Goal: Task Accomplishment & Management: Complete application form

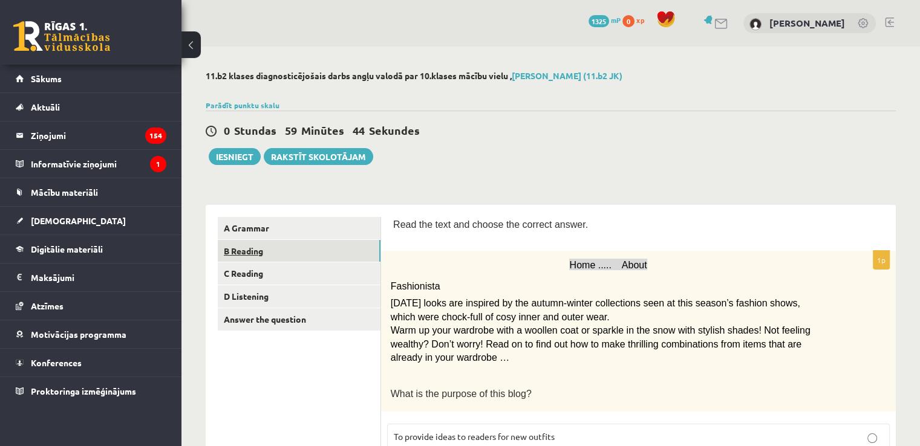
click at [240, 256] on link "B Reading" at bounding box center [299, 251] width 163 height 22
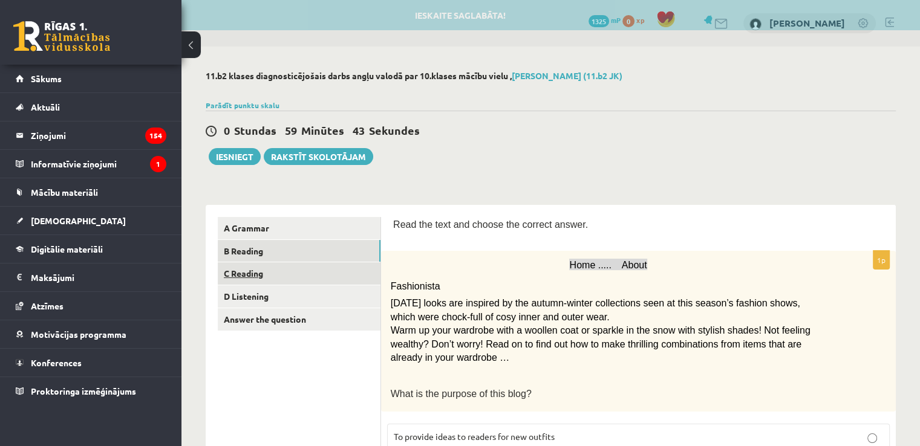
scroll to position [60, 0]
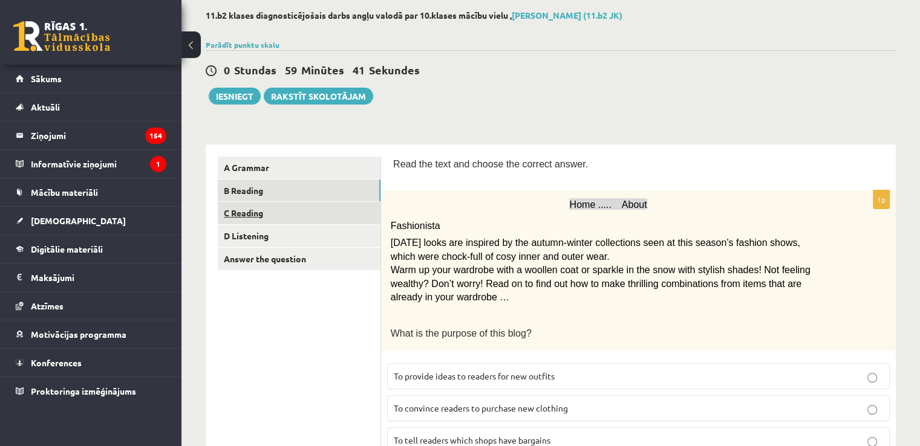
click at [252, 221] on link "C Reading" at bounding box center [299, 213] width 163 height 22
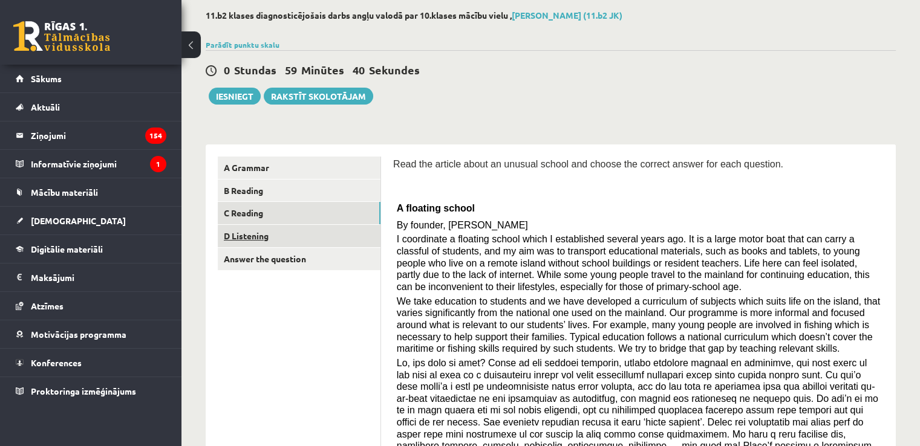
click at [245, 228] on link "D Listening" at bounding box center [299, 236] width 163 height 22
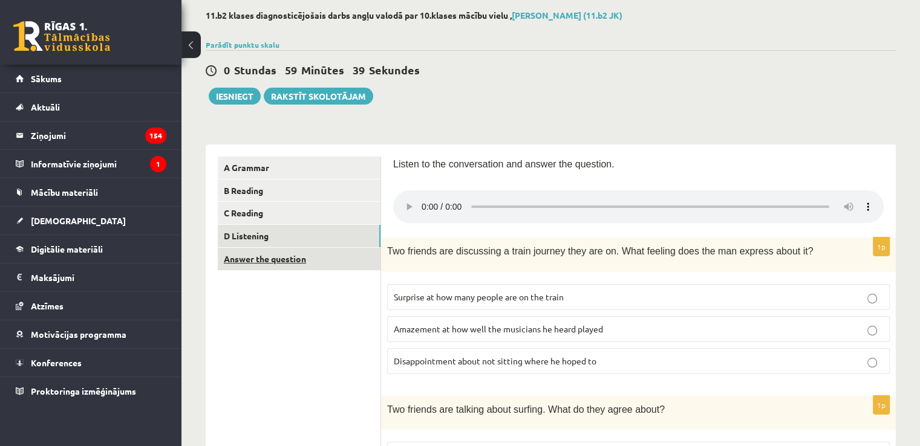
click at [249, 252] on link "Answer the question" at bounding box center [299, 259] width 163 height 22
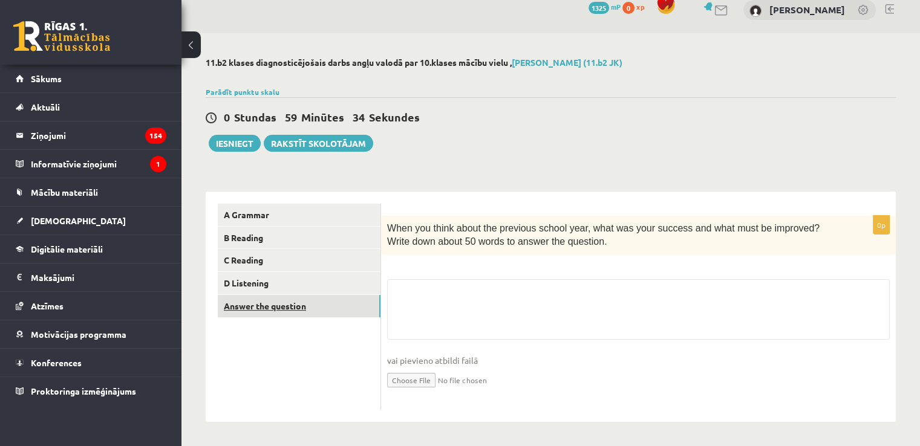
scroll to position [15, 0]
click at [256, 278] on link "D Listening" at bounding box center [299, 283] width 163 height 22
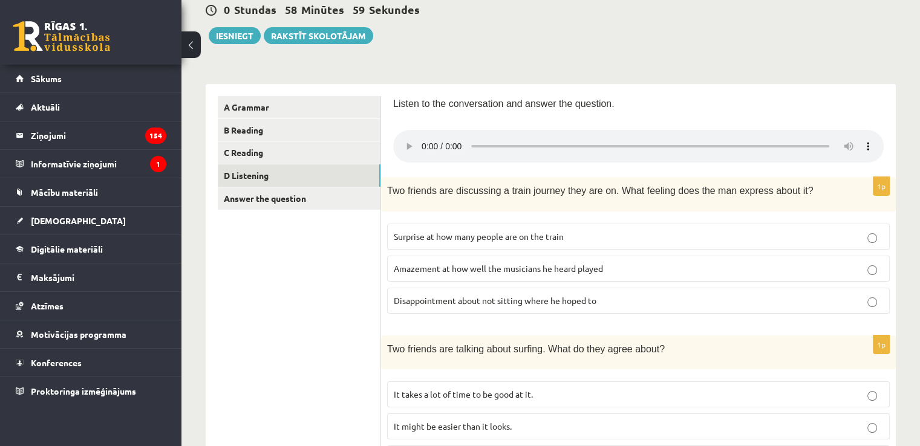
scroll to position [181, 0]
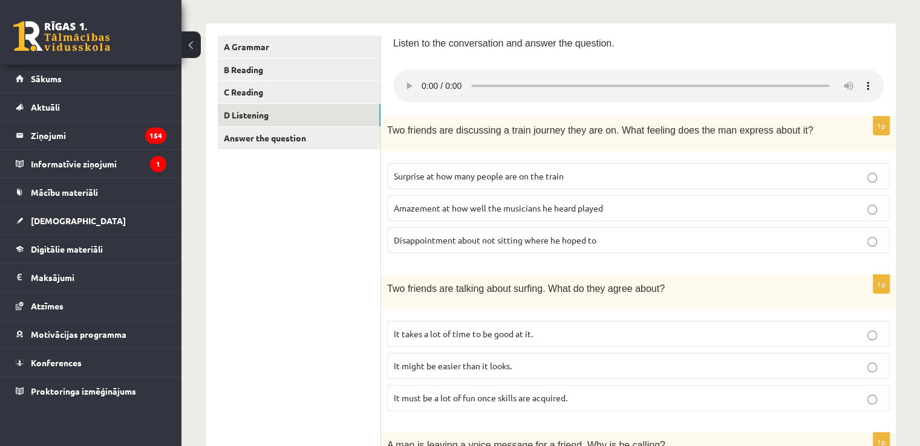
drag, startPoint x: 784, startPoint y: 161, endPoint x: 372, endPoint y: 202, distance: 414.0
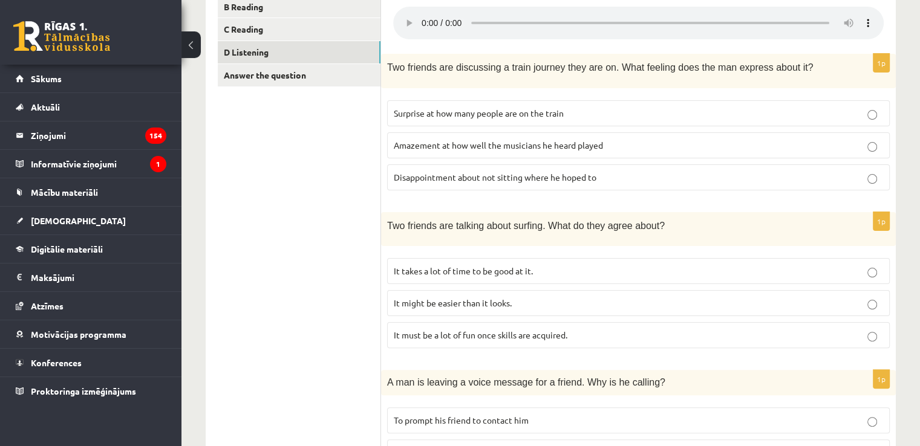
scroll to position [242, 0]
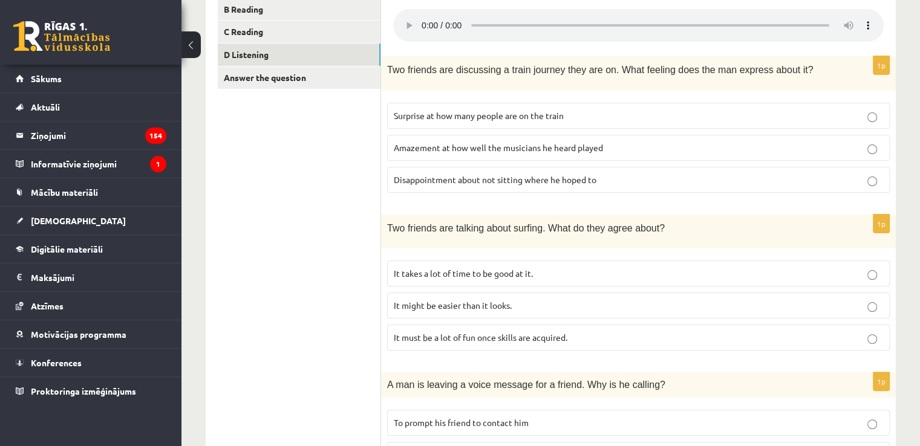
drag, startPoint x: 520, startPoint y: 206, endPoint x: 503, endPoint y: 157, distance: 51.5
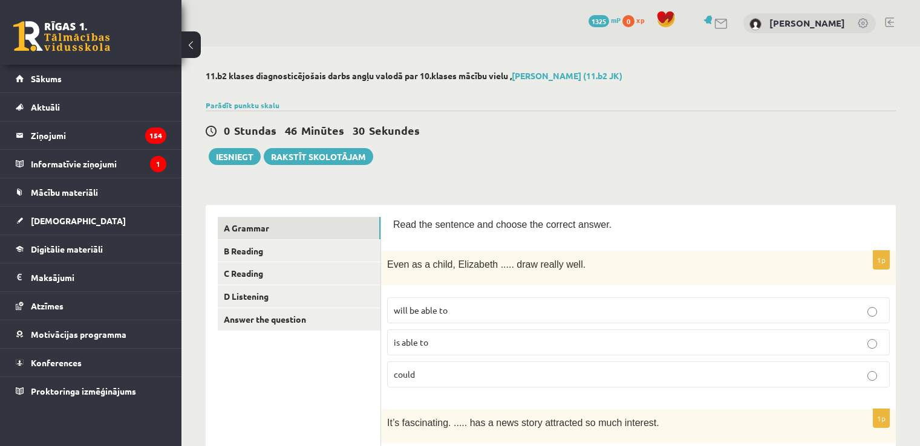
scroll to position [121, 0]
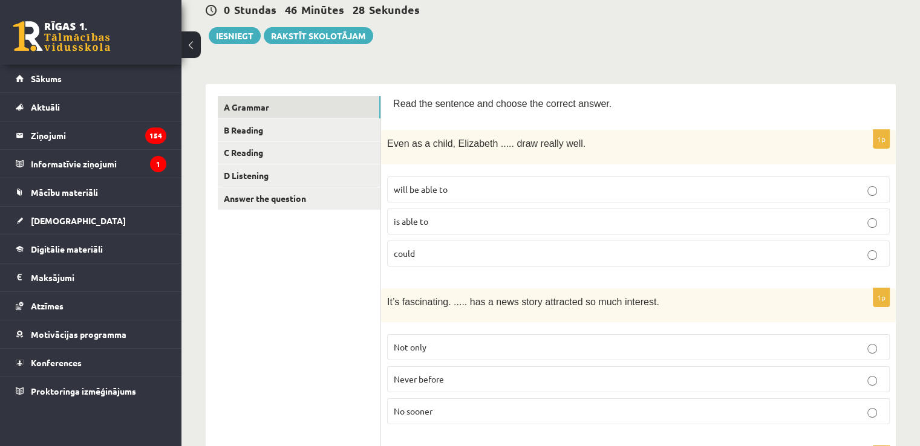
drag, startPoint x: 514, startPoint y: 391, endPoint x: 411, endPoint y: 316, distance: 127.6
click at [411, 316] on div "It’s fascinating. ..... has a news story attracted so much interest." at bounding box center [638, 306] width 515 height 34
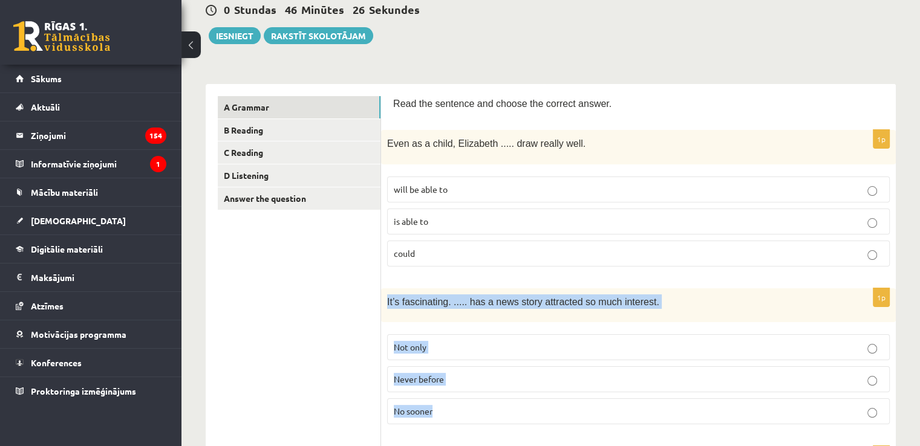
drag, startPoint x: 387, startPoint y: 299, endPoint x: 511, endPoint y: 394, distance: 155.8
click at [511, 394] on div "1p It’s fascinating. ..... has a news story attracted so much interest. Not onl…" at bounding box center [638, 362] width 515 height 146
copy div "It’s fascinating. ..... has a news story attracted so much interest. Not only N…"
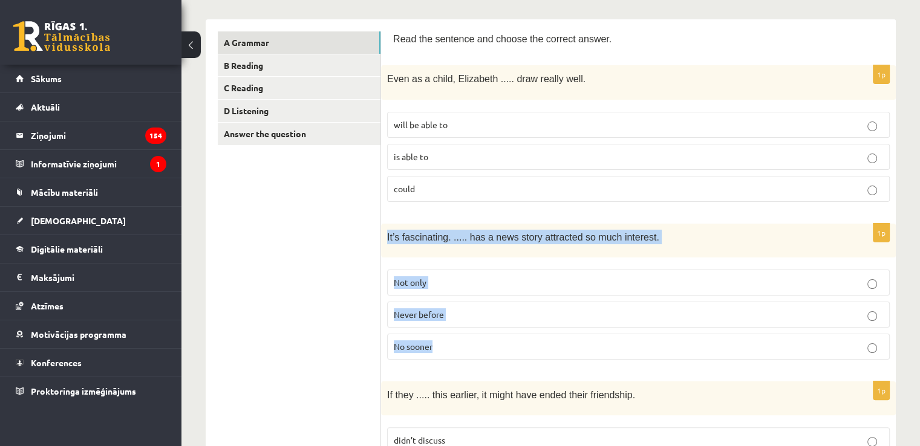
scroll to position [242, 0]
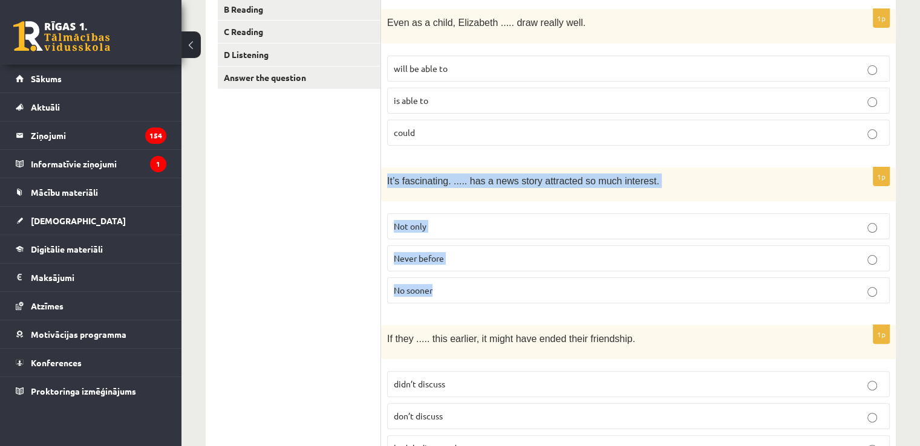
click at [476, 268] on fieldset "Not only Never before No sooner" at bounding box center [638, 257] width 503 height 100
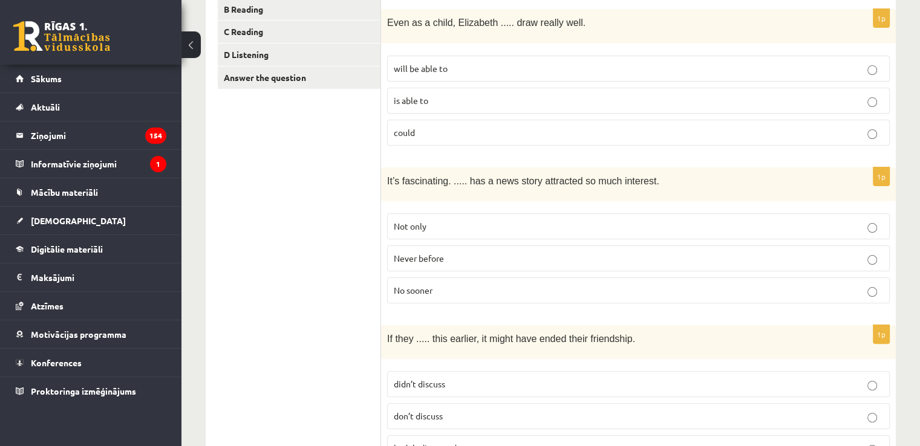
click at [478, 263] on label "Never before" at bounding box center [638, 259] width 503 height 26
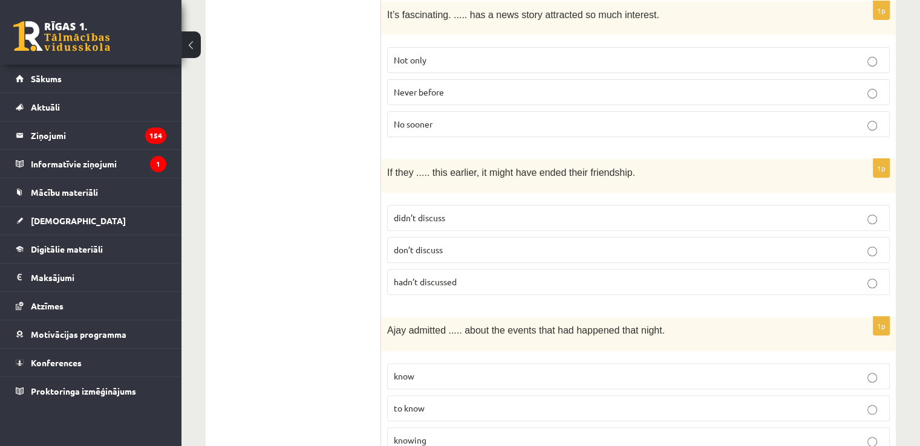
scroll to position [423, 0]
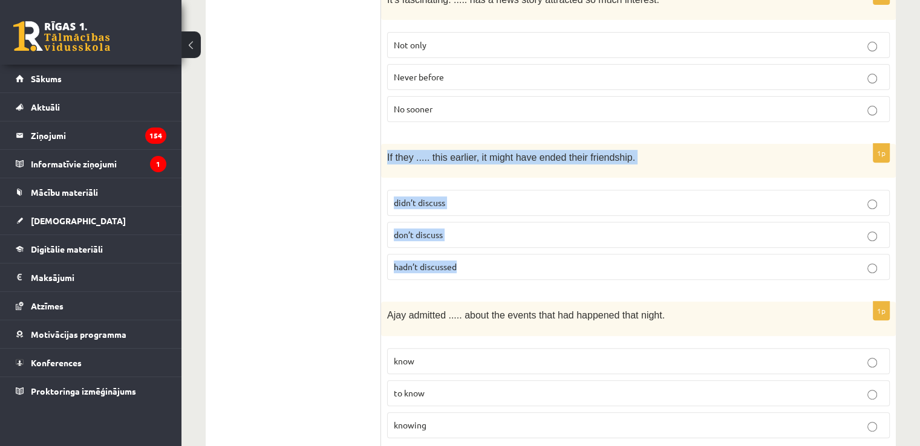
drag, startPoint x: 386, startPoint y: 152, endPoint x: 472, endPoint y: 252, distance: 131.7
click at [472, 252] on div "1p If they ..... this earlier, it might have ended their friendship. didn’t dis…" at bounding box center [638, 217] width 515 height 146
copy div "If they ..... this earlier, it might have ended their friendship. didn’t discus…"
click at [478, 254] on label "hadn’t discussed" at bounding box center [638, 267] width 503 height 26
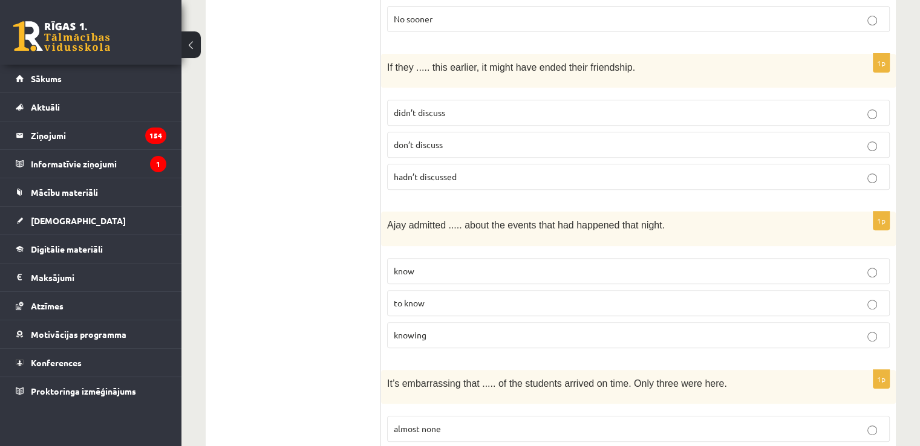
scroll to position [544, 0]
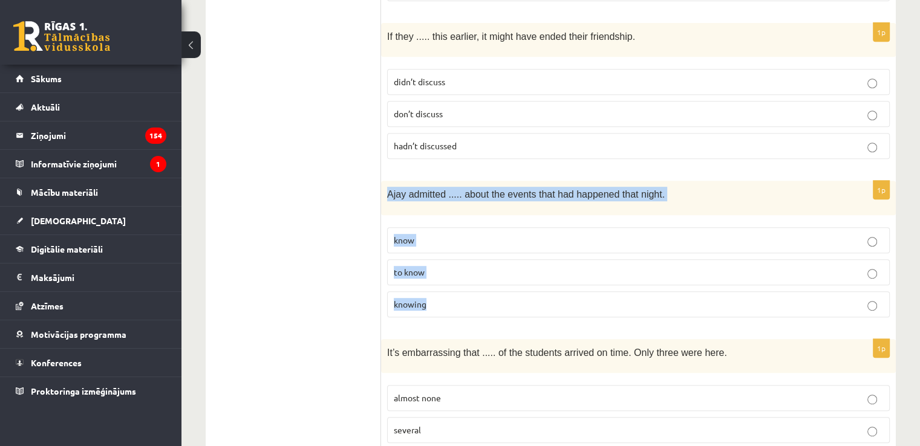
drag, startPoint x: 385, startPoint y: 187, endPoint x: 459, endPoint y: 280, distance: 118.5
click at [459, 280] on div "1p Ajay admitted ..... about the events that had happened that night. know to k…" at bounding box center [638, 254] width 515 height 146
copy div "Ajay admitted ..... about the events that had happened that night. know to know…"
click at [455, 304] on label "knowing" at bounding box center [638, 305] width 503 height 26
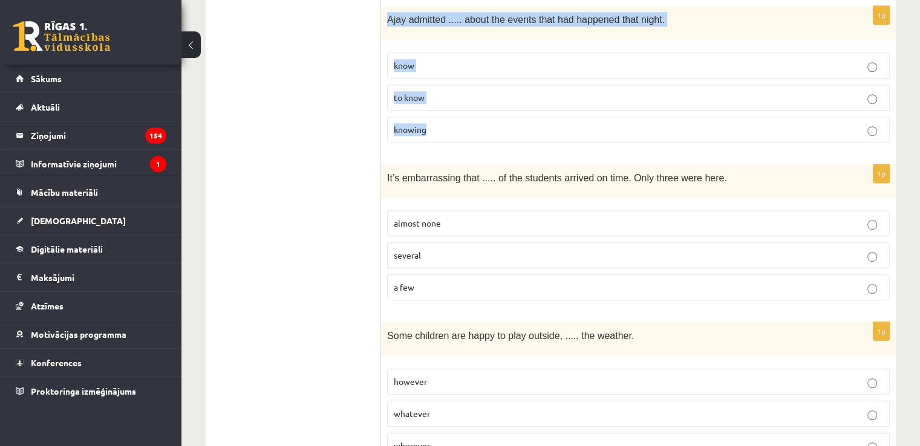
scroll to position [665, 0]
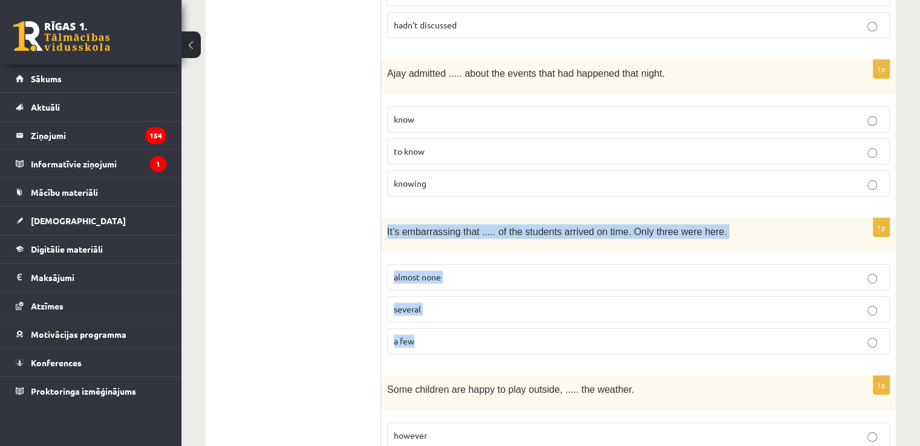
drag, startPoint x: 385, startPoint y: 221, endPoint x: 571, endPoint y: 331, distance: 215.9
click at [571, 331] on div "1p It’s embarrassing that ..... of the students arrived on time. Only three wer…" at bounding box center [638, 291] width 515 height 146
copy div "It’s embarrassing that ..... of the students arrived on time. Only three were h…"
click at [454, 271] on p "almost none" at bounding box center [638, 277] width 489 height 13
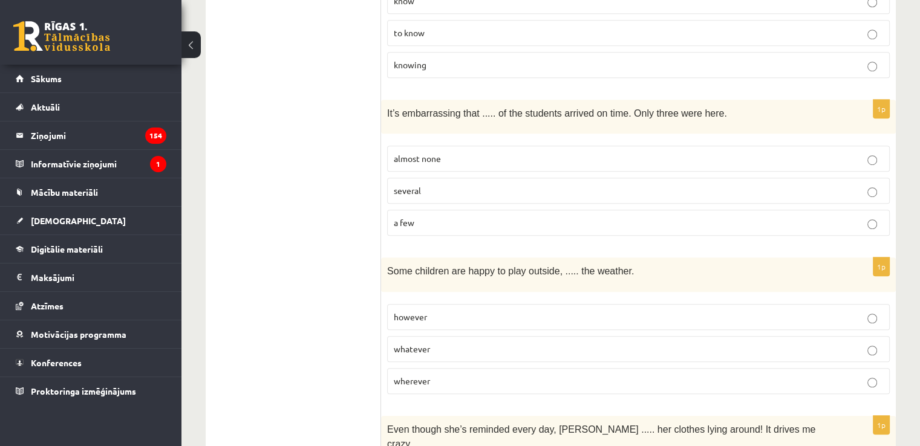
scroll to position [907, 0]
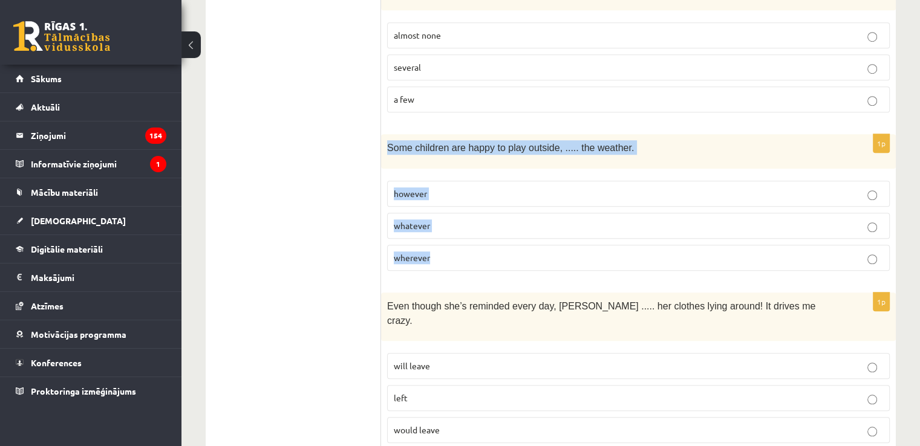
drag, startPoint x: 385, startPoint y: 136, endPoint x: 457, endPoint y: 234, distance: 121.2
click at [457, 234] on div "1p Some children are happy to play outside, ..... the weather. however whatever…" at bounding box center [638, 207] width 515 height 146
copy div "Some children are happy to play outside, ..... the weather. however whatever wh…"
click at [462, 220] on p "whatever" at bounding box center [638, 226] width 489 height 13
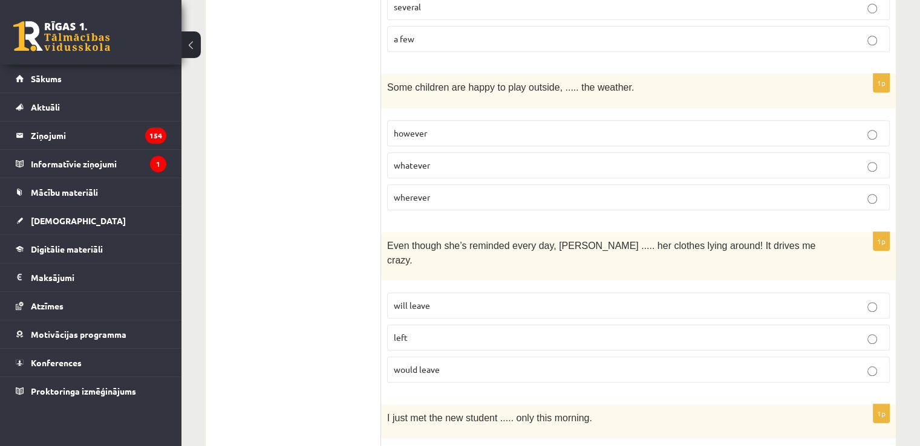
scroll to position [1028, 0]
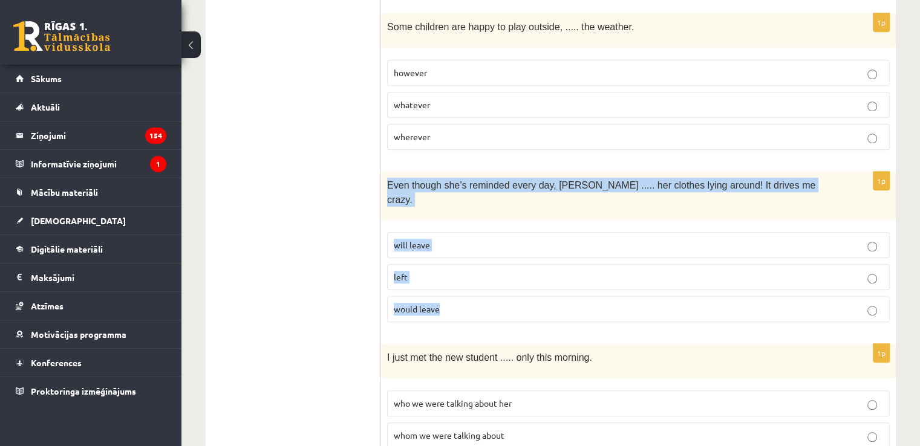
drag, startPoint x: 384, startPoint y: 172, endPoint x: 455, endPoint y: 275, distance: 125.2
click at [455, 275] on div "1p Even though she’s reminded every day, Cathy ..... her clothes lying around! …" at bounding box center [638, 252] width 515 height 161
copy div "Even though she’s reminded every day, Cathy ..... her clothes lying around! It …"
click at [457, 232] on label "will leave" at bounding box center [638, 245] width 503 height 26
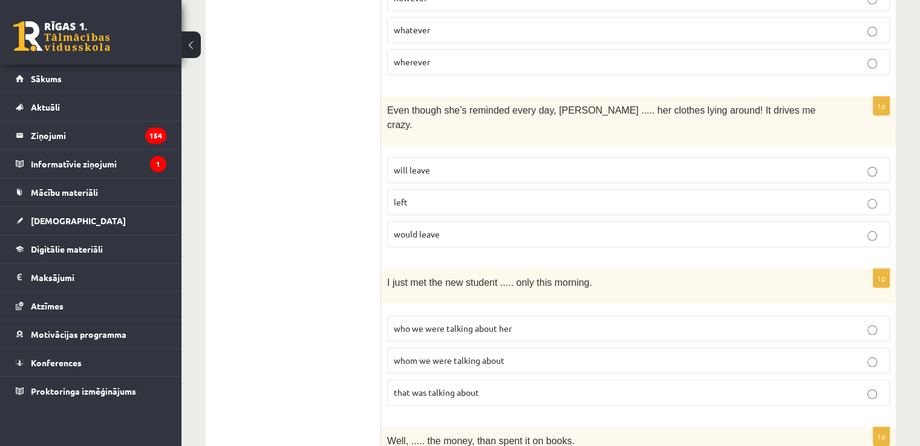
scroll to position [1149, 0]
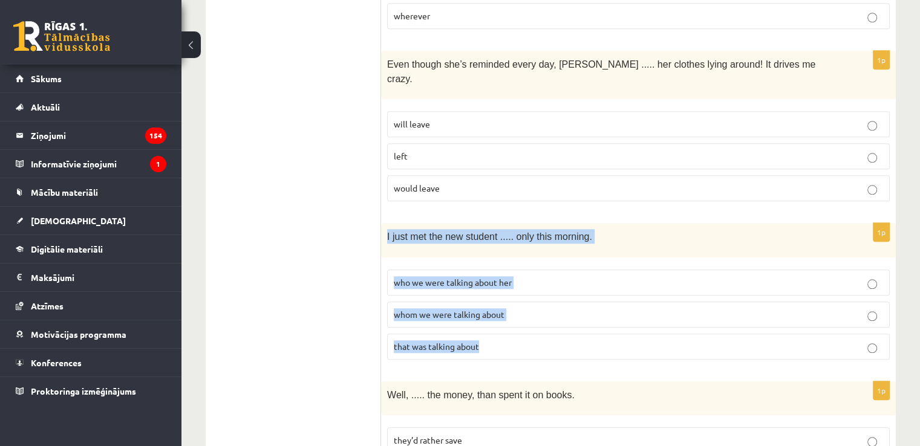
drag, startPoint x: 385, startPoint y: 209, endPoint x: 534, endPoint y: 307, distance: 179.0
click at [534, 307] on div "1p I just met the new student ..... only this morning. who we were talking abou…" at bounding box center [638, 296] width 515 height 146
copy div "I just met the new student ..... only this morning. who we were talking about h…"
click at [541, 308] on p "whom we were talking about" at bounding box center [638, 314] width 489 height 13
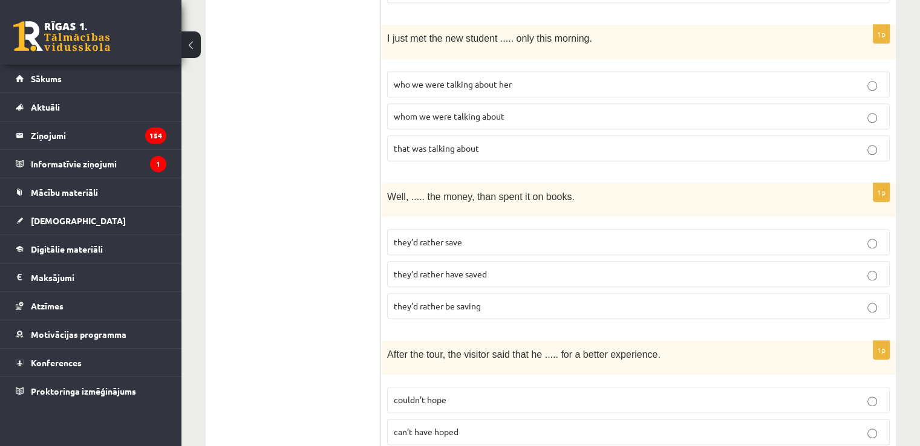
scroll to position [1331, 0]
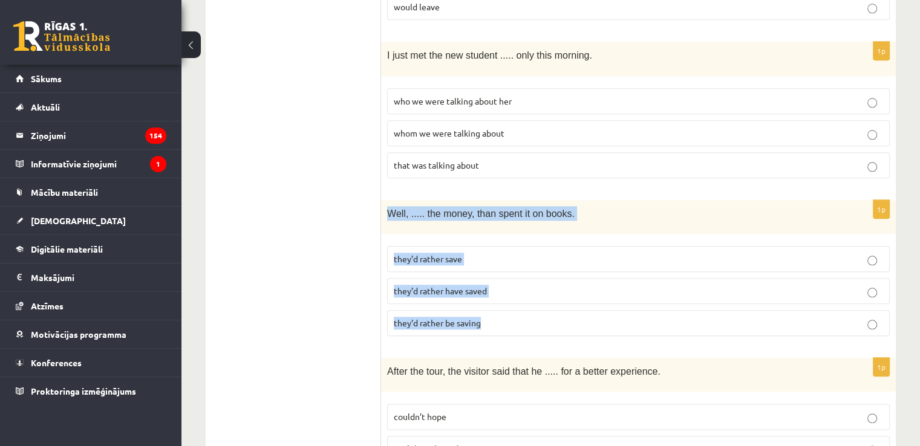
drag, startPoint x: 385, startPoint y: 182, endPoint x: 528, endPoint y: 279, distance: 172.8
click at [528, 279] on div "1p Well, ..... the money, than spent it on books. they’d rather save they’d rat…" at bounding box center [638, 273] width 515 height 146
copy div "Well, ..... the money, than spent it on books. they’d rather save they’d rather…"
click at [513, 285] on p "they’d rather have saved" at bounding box center [638, 291] width 489 height 13
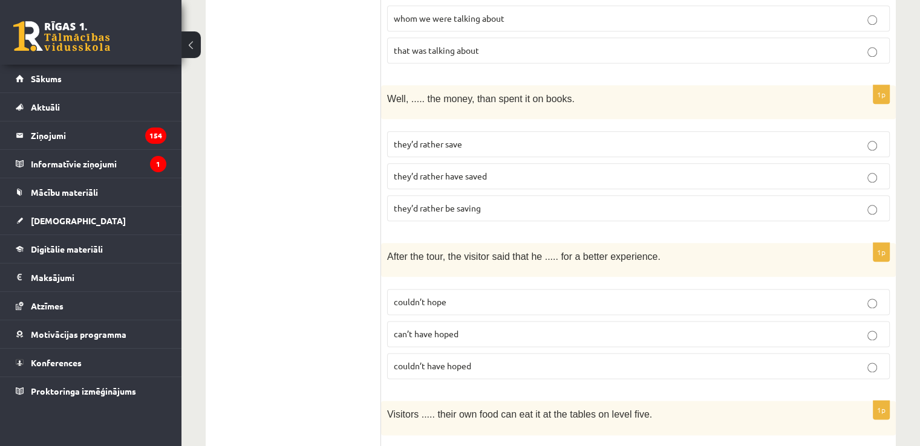
scroll to position [1452, 0]
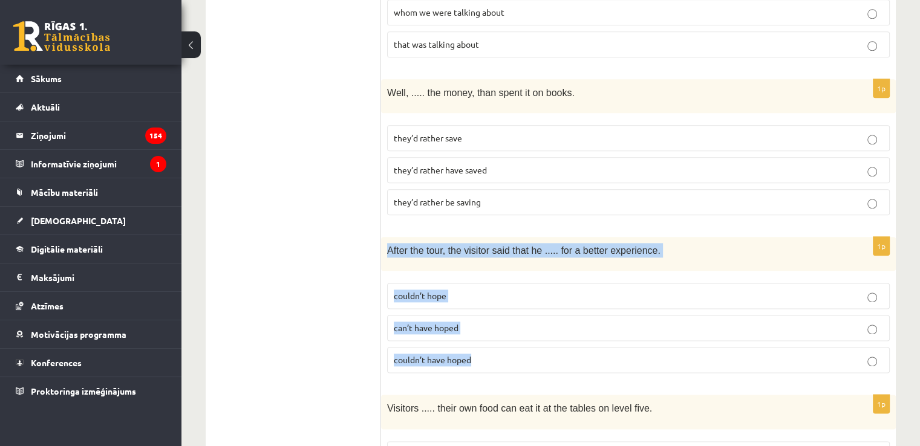
drag, startPoint x: 387, startPoint y: 217, endPoint x: 515, endPoint y: 325, distance: 167.4
click at [515, 325] on div "1p After the tour, the visitor said that he ..... for a better experience. coul…" at bounding box center [638, 310] width 515 height 146
copy div "After the tour, the visitor said that he ..... for a better experience. couldn’…"
click at [500, 354] on p "couldn’t have hoped" at bounding box center [638, 360] width 489 height 13
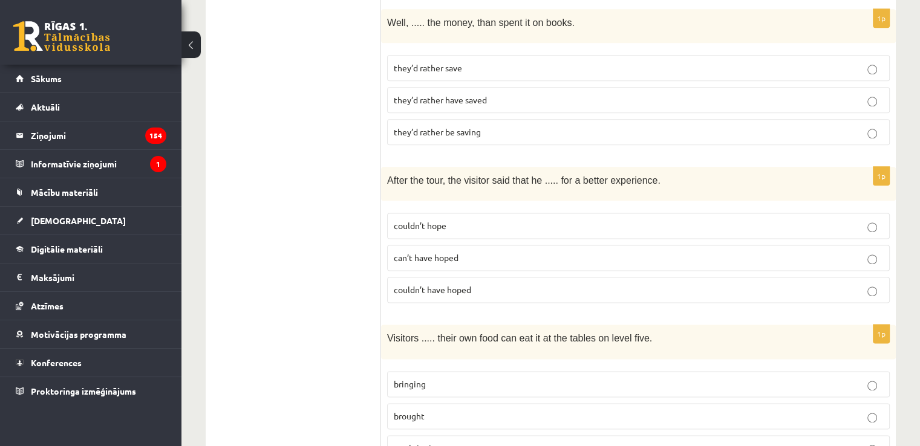
scroll to position [1512, 0]
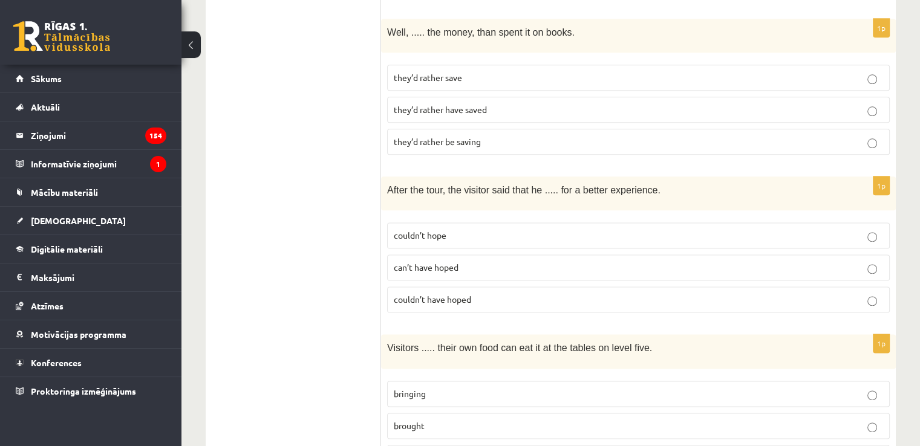
drag, startPoint x: 493, startPoint y: 303, endPoint x: 351, endPoint y: 258, distance: 149.2
click at [351, 258] on ul "A Grammar B Reading C Reading D Listening Answer the question" at bounding box center [299, 359] width 163 height 3309
click at [543, 420] on p "brought" at bounding box center [638, 426] width 489 height 13
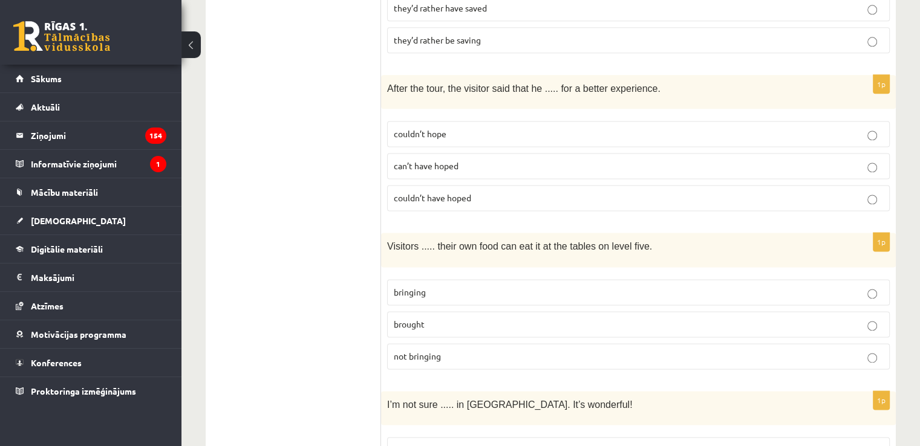
scroll to position [1694, 0]
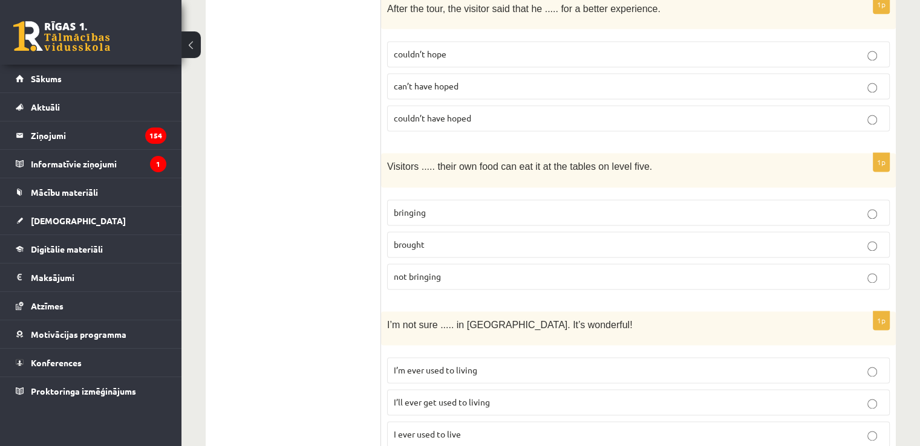
click at [496, 428] on p "I ever used to live" at bounding box center [638, 434] width 489 height 13
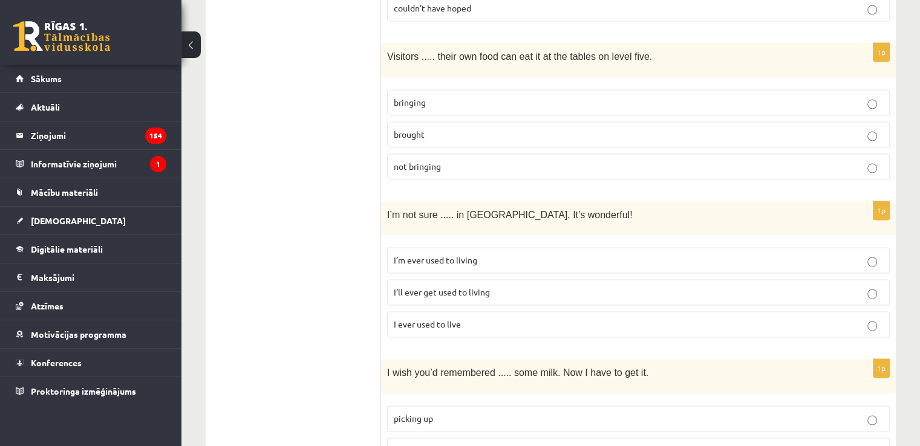
scroll to position [1815, 0]
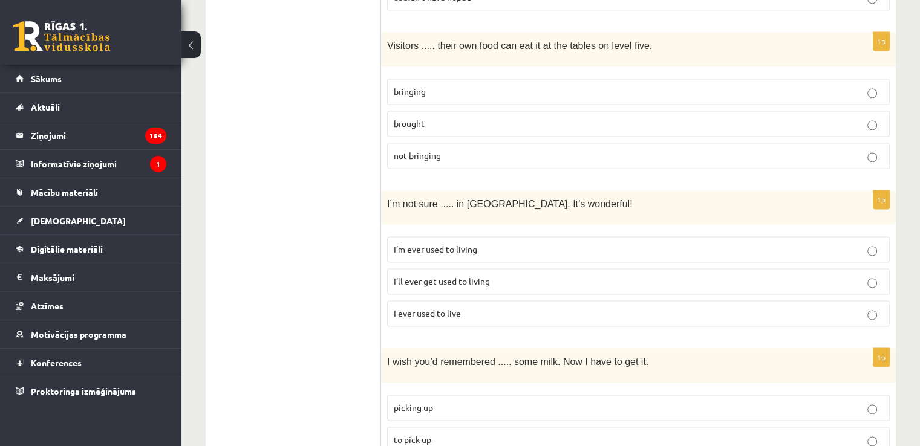
click at [561, 275] on p "I’ll ever get used to living" at bounding box center [638, 281] width 489 height 13
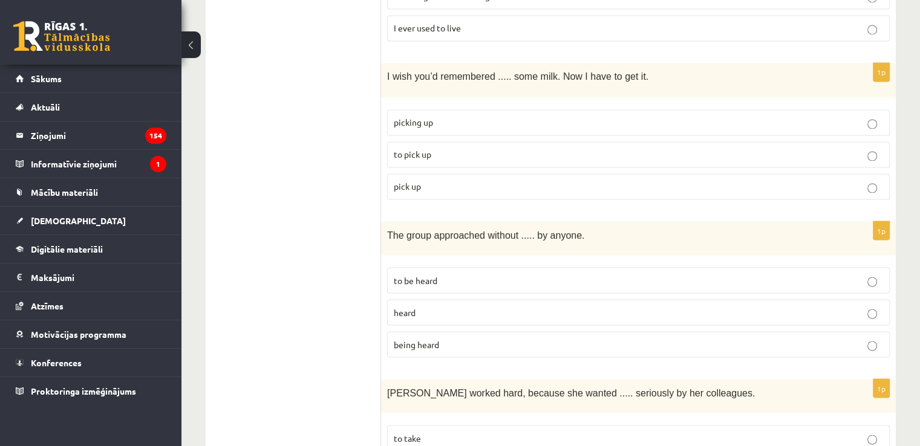
scroll to position [2117, 0]
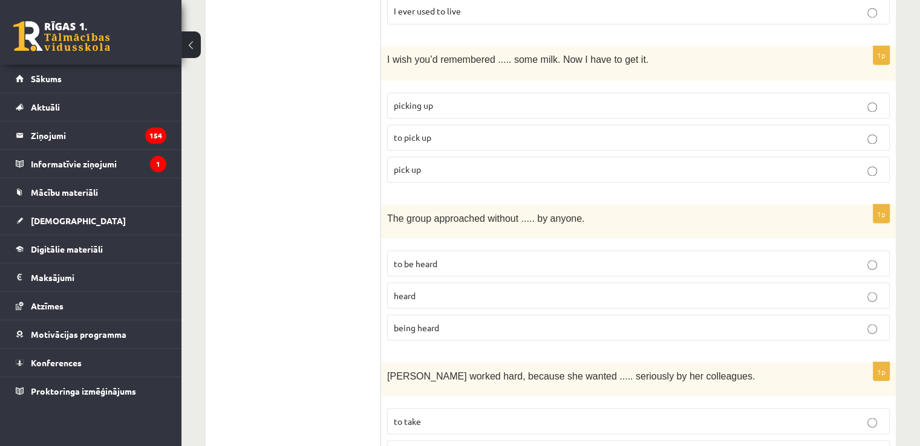
click at [455, 131] on p "to pick up" at bounding box center [638, 137] width 489 height 13
click at [516, 321] on p "being heard" at bounding box center [638, 327] width 489 height 13
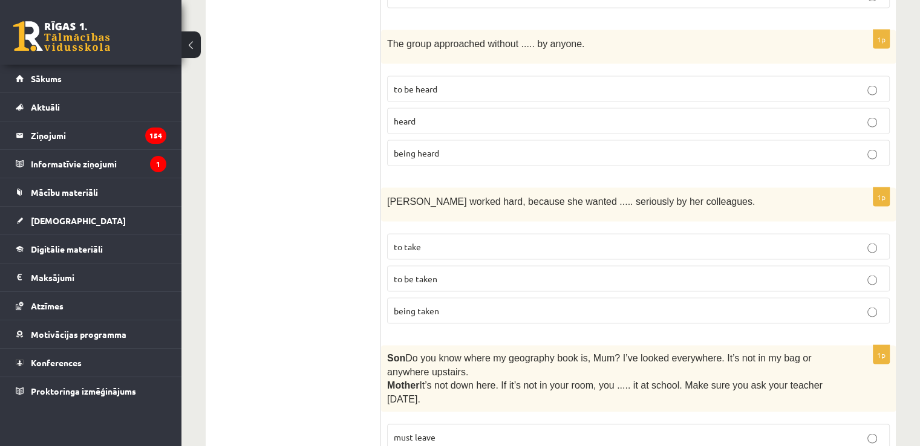
scroll to position [2299, 0]
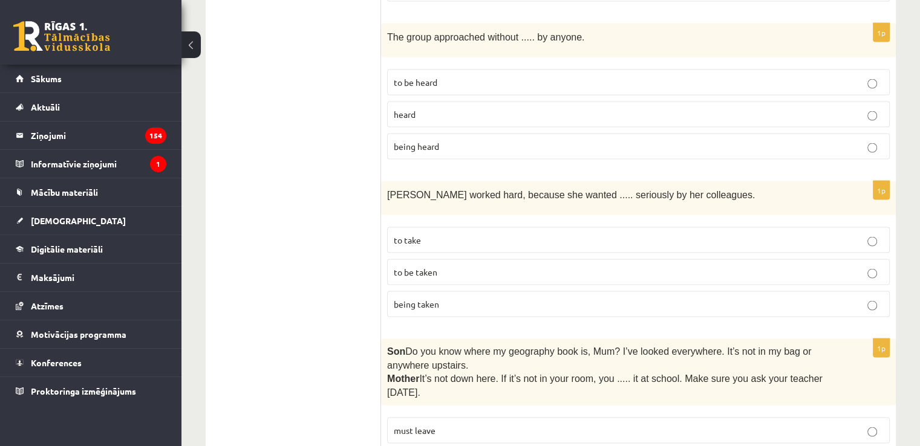
click at [485, 227] on label "to take" at bounding box center [638, 240] width 503 height 26
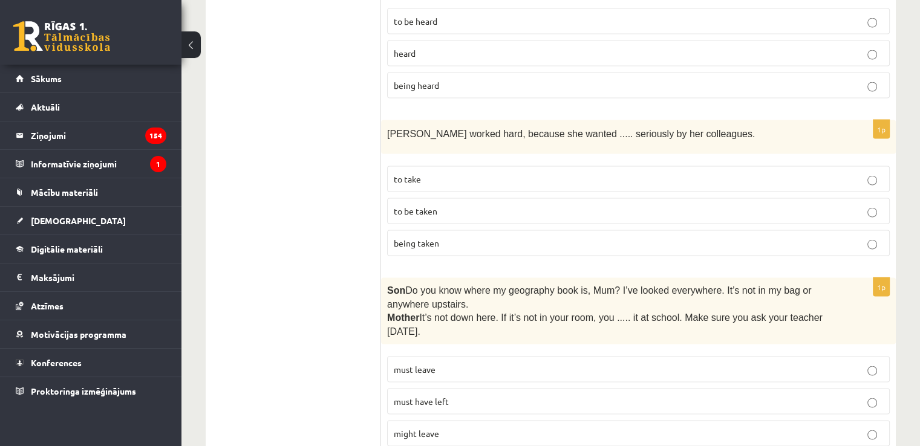
scroll to position [2420, 0]
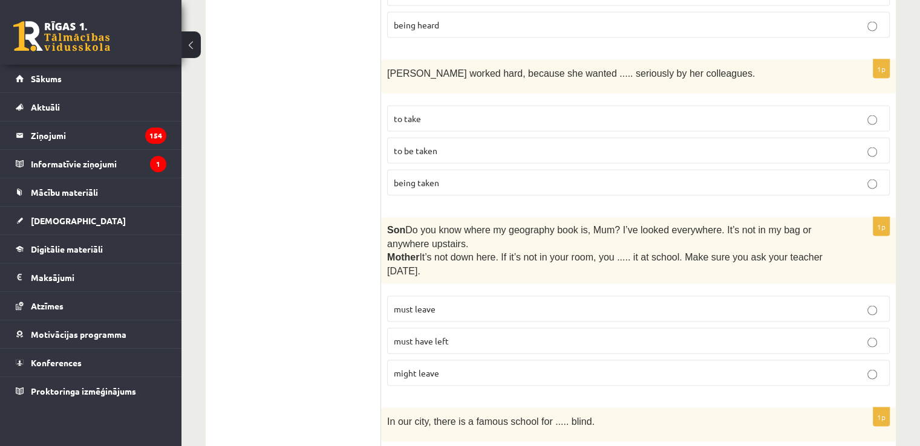
click at [503, 303] on p "must leave" at bounding box center [638, 309] width 489 height 13
click at [407, 335] on p "must have left" at bounding box center [638, 341] width 489 height 13
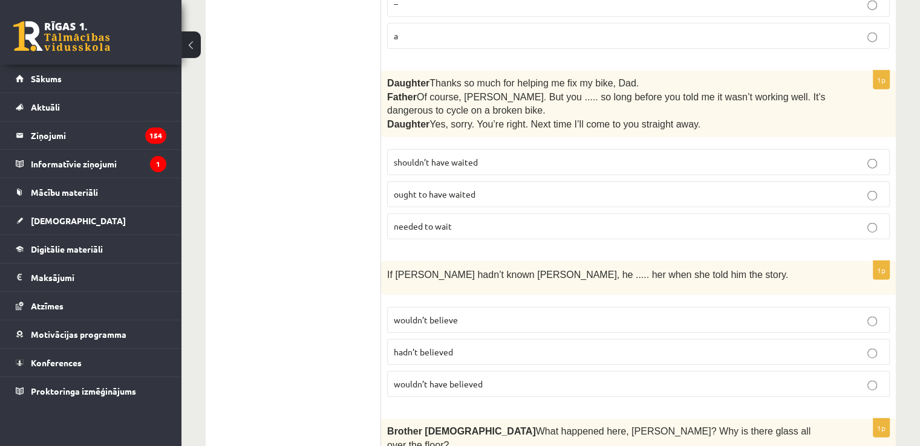
scroll to position [3041, 0]
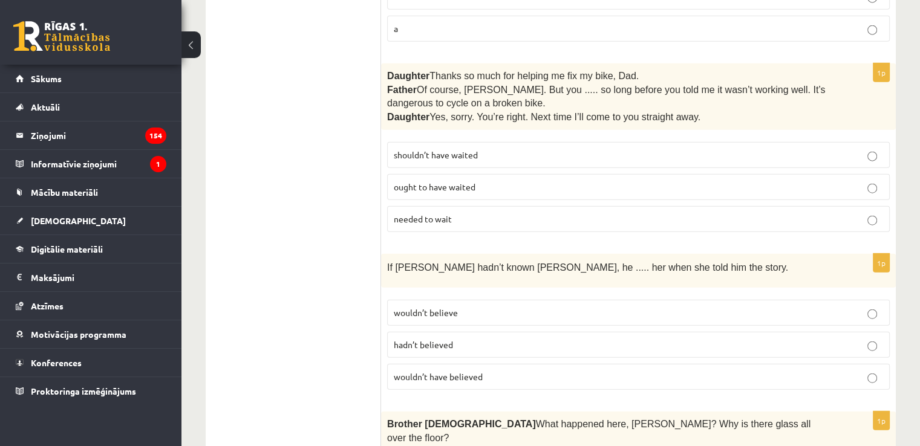
scroll to position [2920, 0]
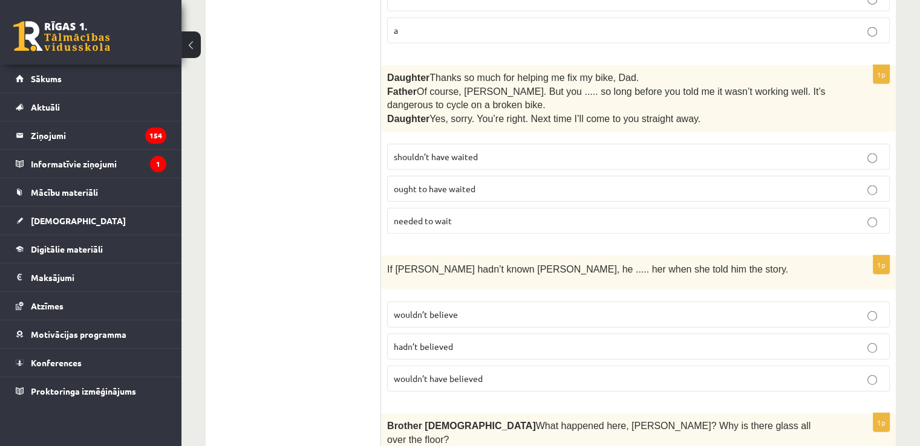
click at [477, 373] on span "wouldn’t have believed" at bounding box center [438, 378] width 89 height 11
click at [540, 302] on label "wouldn’t believe" at bounding box center [638, 315] width 503 height 26
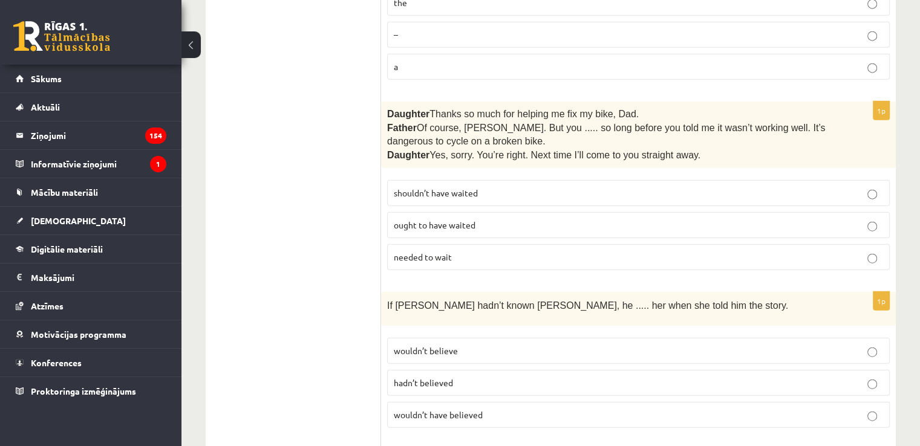
scroll to position [2860, 0]
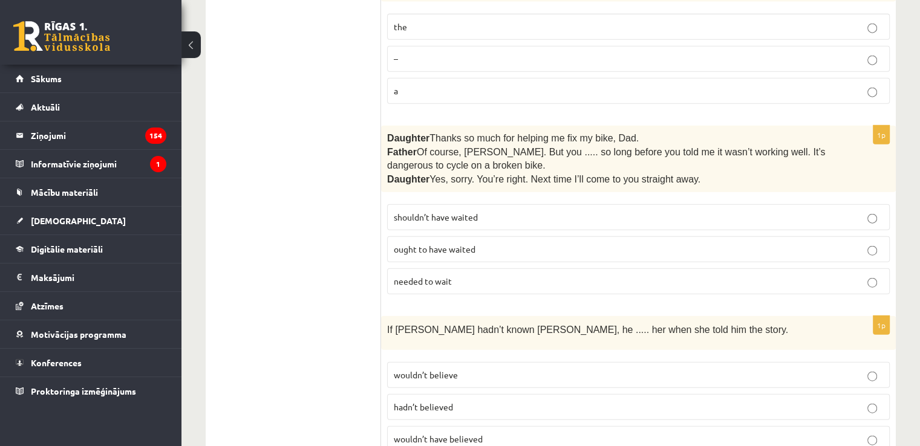
click at [500, 433] on p "wouldn’t have believed" at bounding box center [638, 439] width 489 height 13
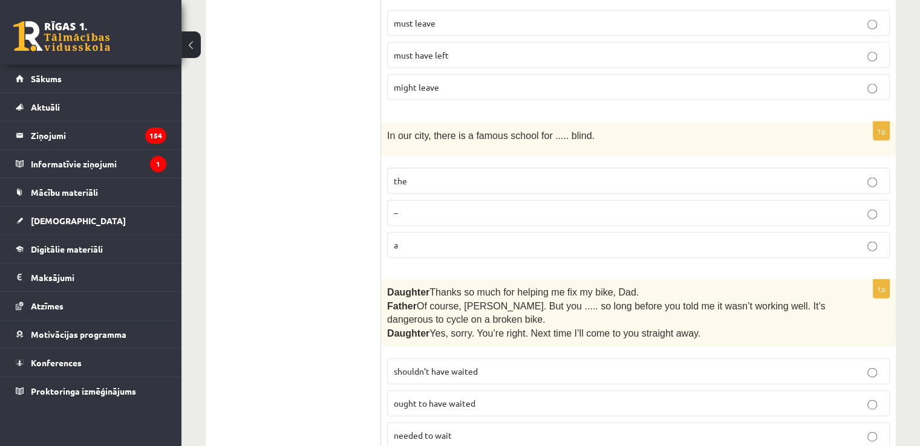
scroll to position [2678, 0]
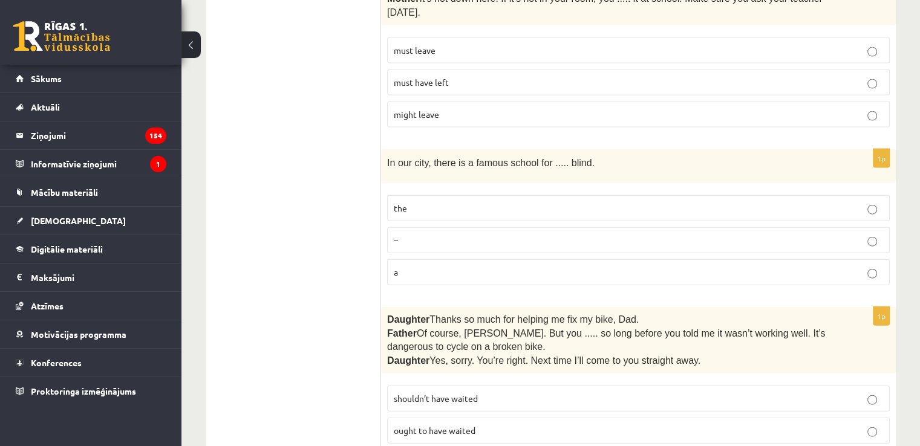
click at [459, 202] on p "the" at bounding box center [638, 208] width 489 height 13
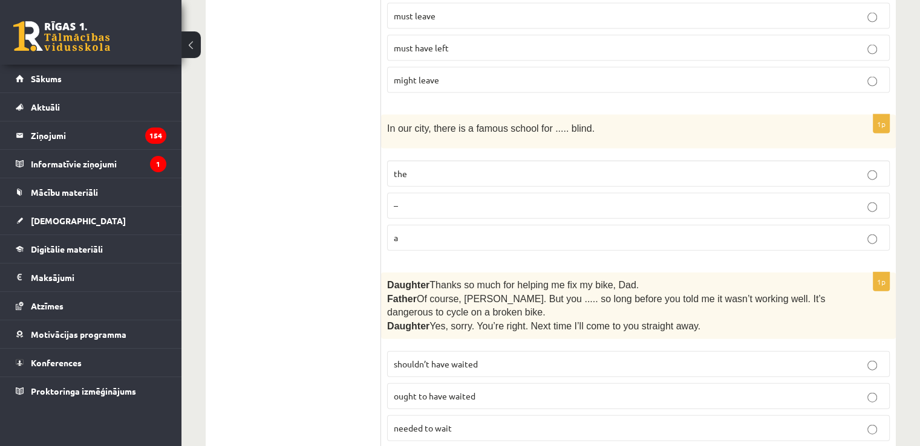
scroll to position [2739, 0]
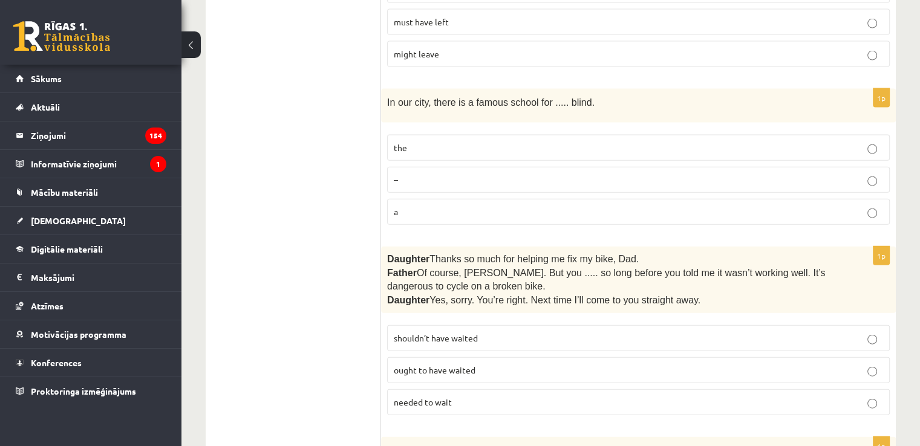
click at [526, 325] on label "shouldn’t have waited" at bounding box center [638, 338] width 503 height 26
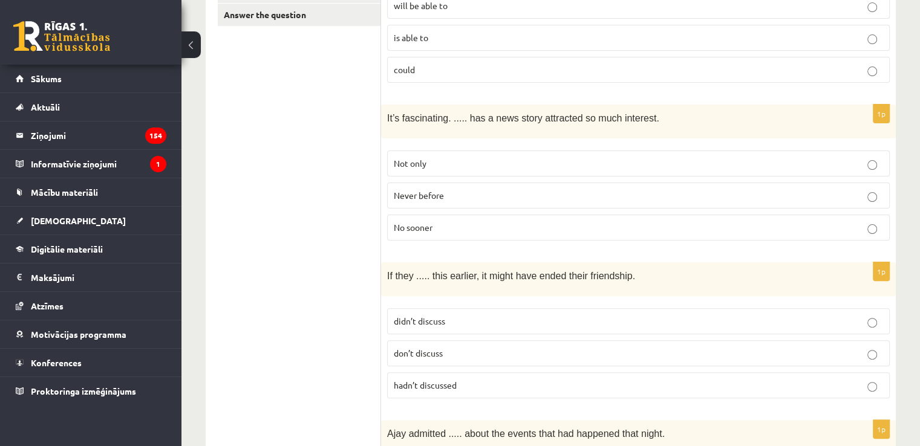
scroll to position [0, 0]
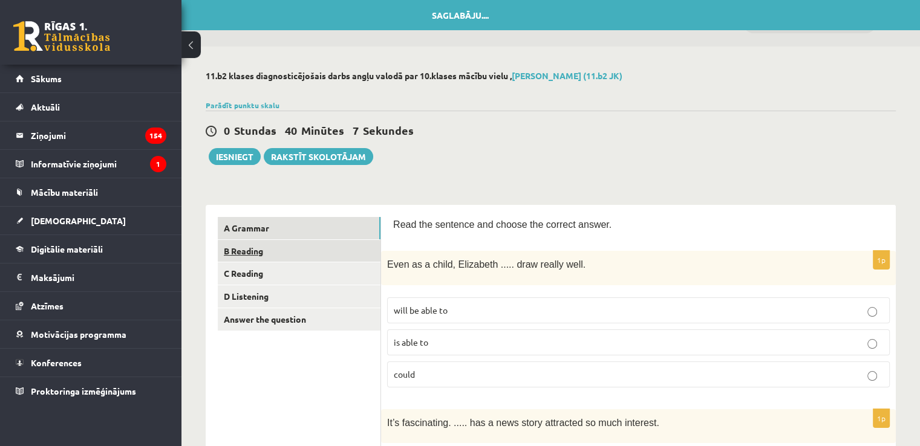
click at [302, 253] on link "B Reading" at bounding box center [299, 251] width 163 height 22
click at [338, 243] on link "B Reading" at bounding box center [299, 251] width 163 height 22
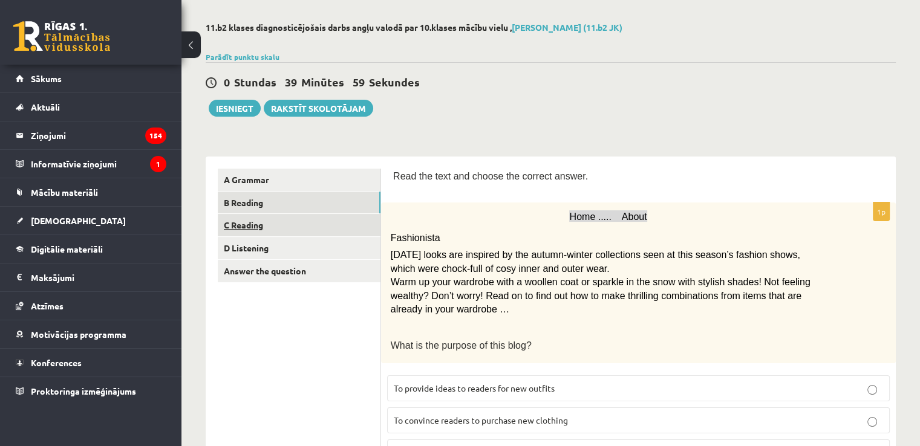
scroll to position [60, 0]
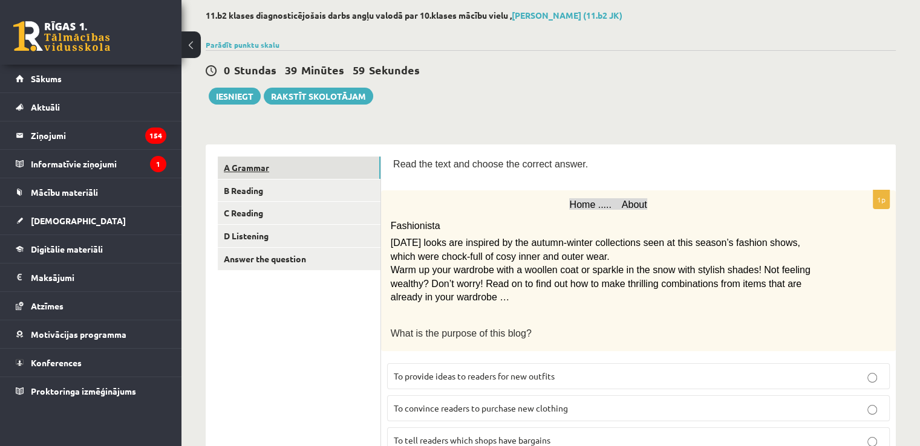
click at [290, 173] on link "A Grammar" at bounding box center [299, 168] width 163 height 22
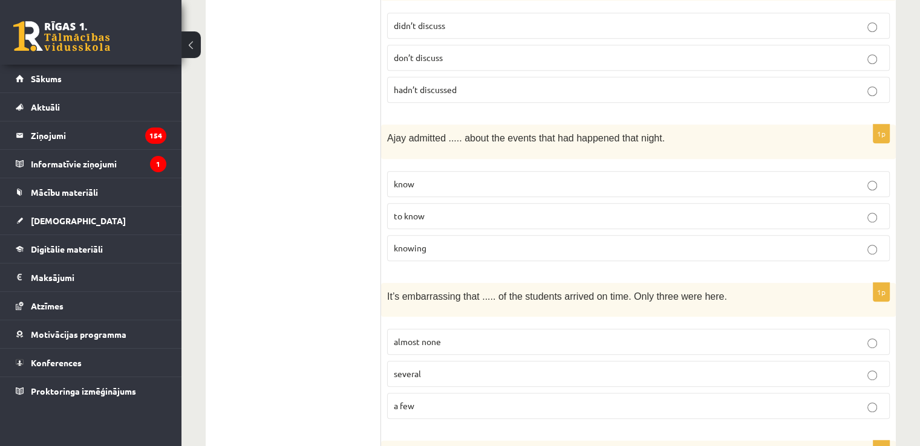
scroll to position [0, 0]
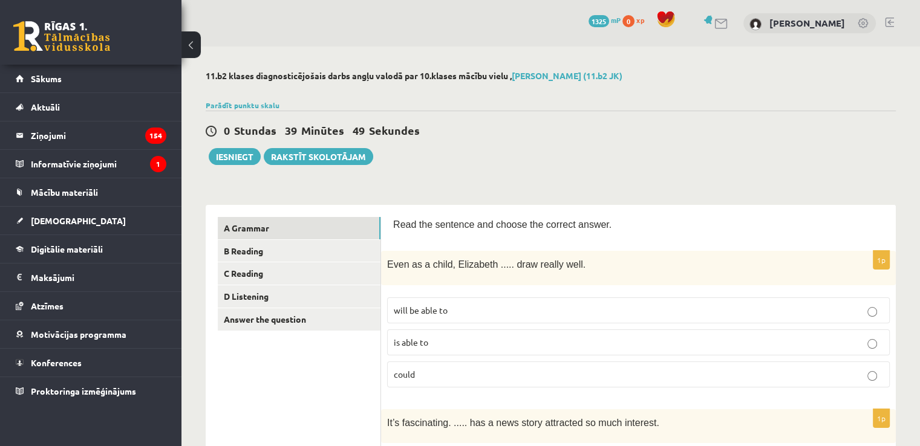
click at [439, 305] on span "will be able to" at bounding box center [421, 310] width 54 height 11
click at [350, 252] on link "B Reading" at bounding box center [299, 251] width 163 height 22
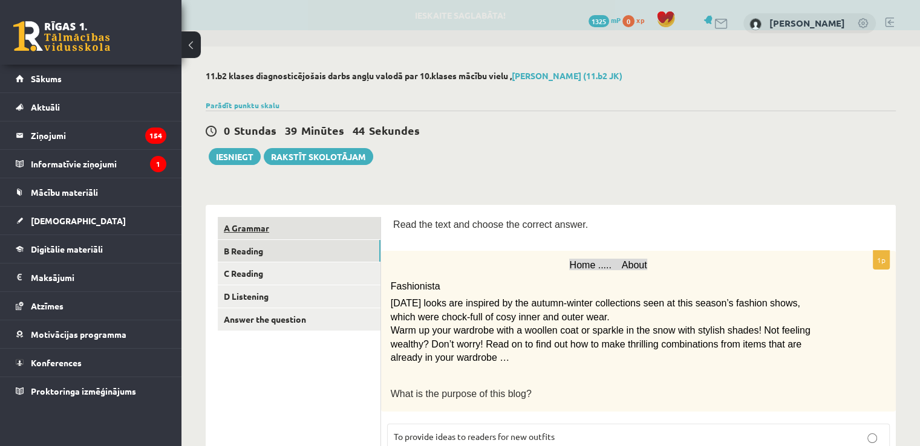
click at [272, 231] on link "A Grammar" at bounding box center [299, 228] width 163 height 22
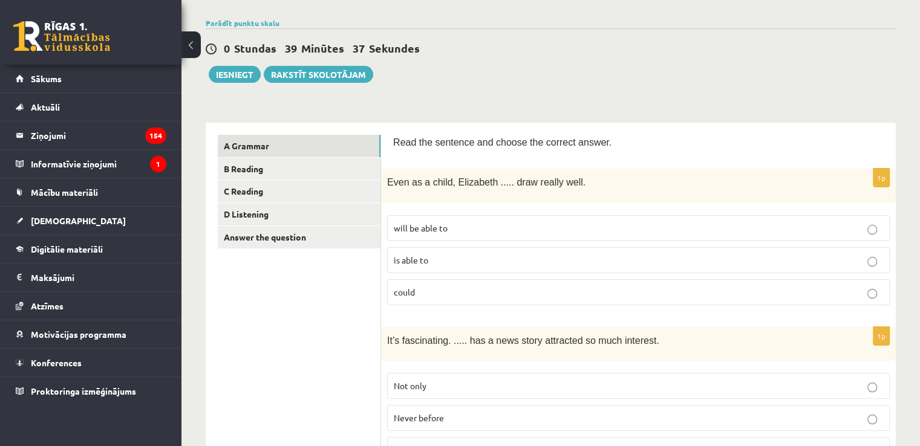
scroll to position [121, 0]
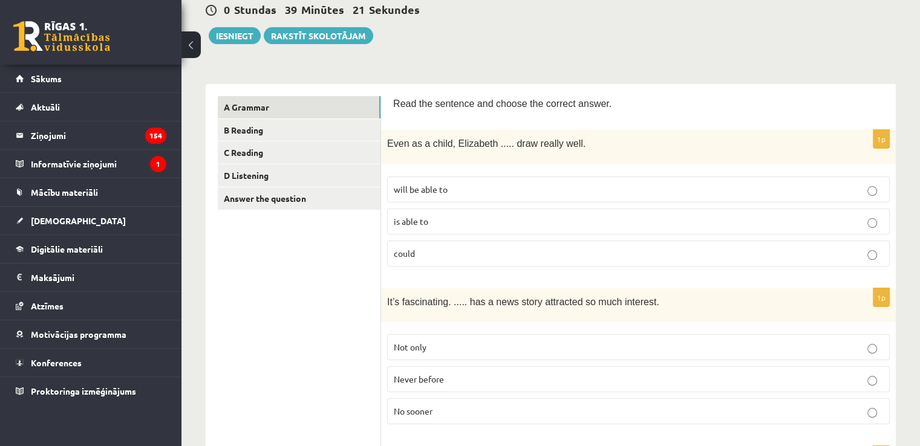
click at [490, 249] on p "could" at bounding box center [638, 253] width 489 height 13
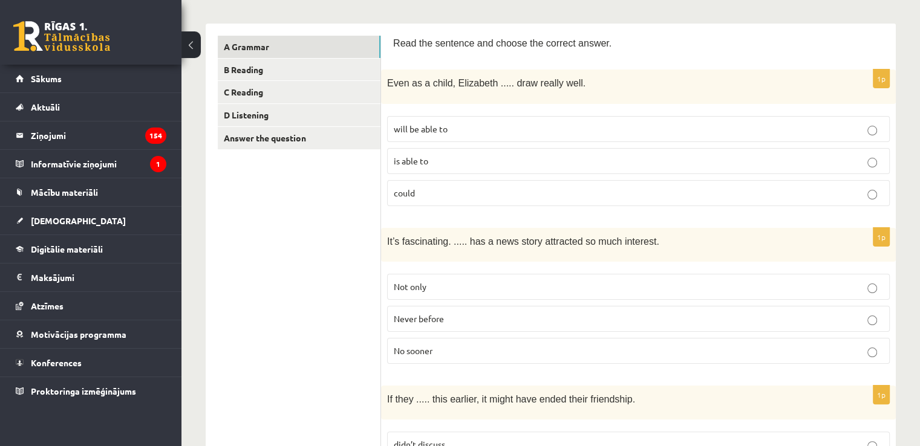
click at [420, 313] on span "Never before" at bounding box center [419, 318] width 50 height 11
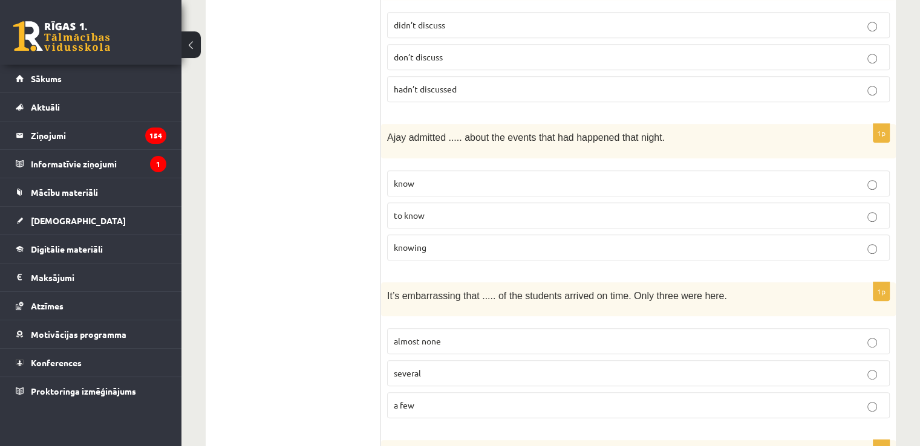
scroll to position [544, 0]
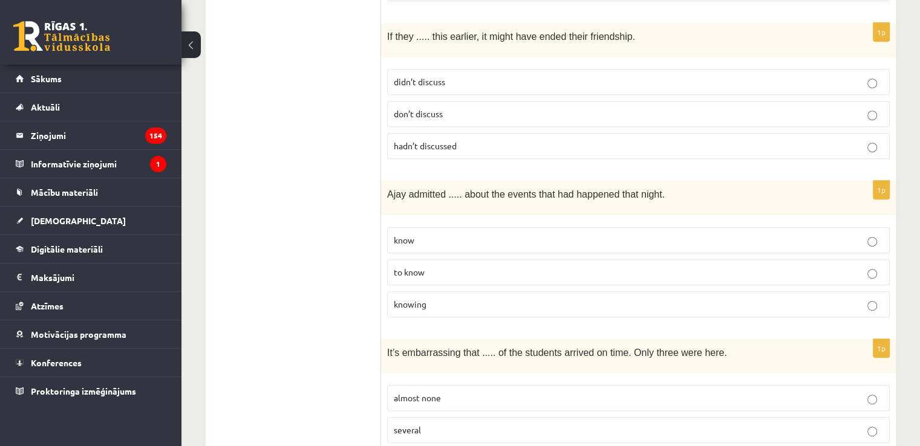
click at [449, 140] on span "hadn’t discussed" at bounding box center [425, 145] width 63 height 11
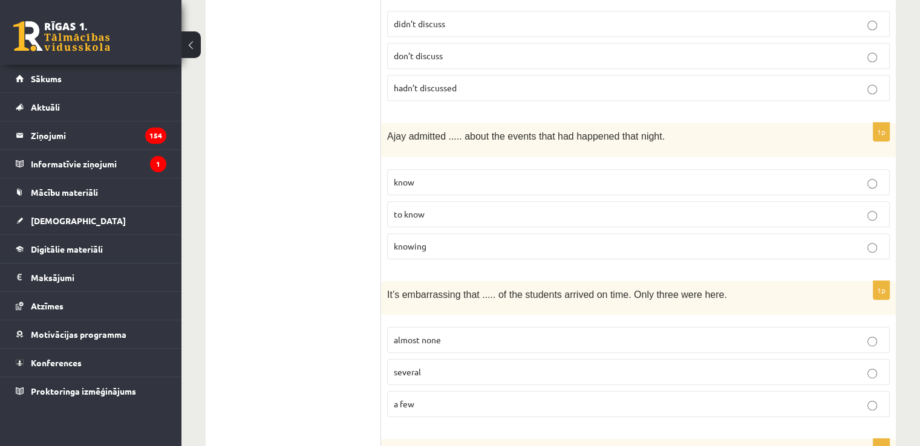
scroll to position [605, 0]
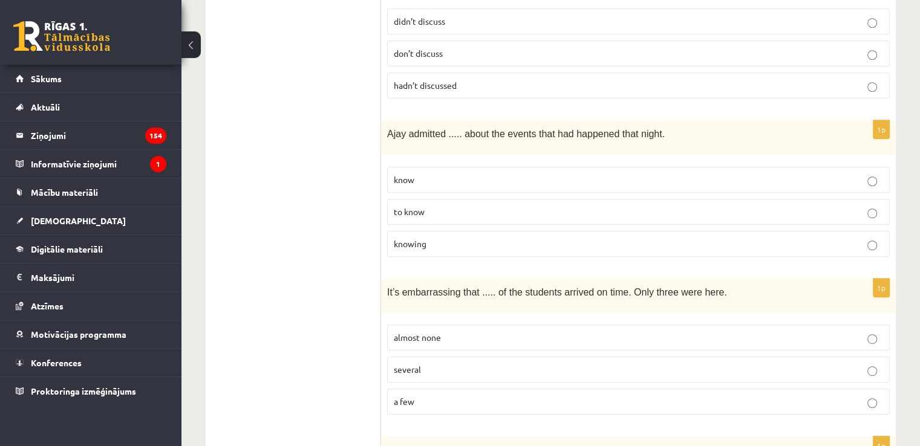
click at [431, 206] on p "to know" at bounding box center [638, 212] width 489 height 13
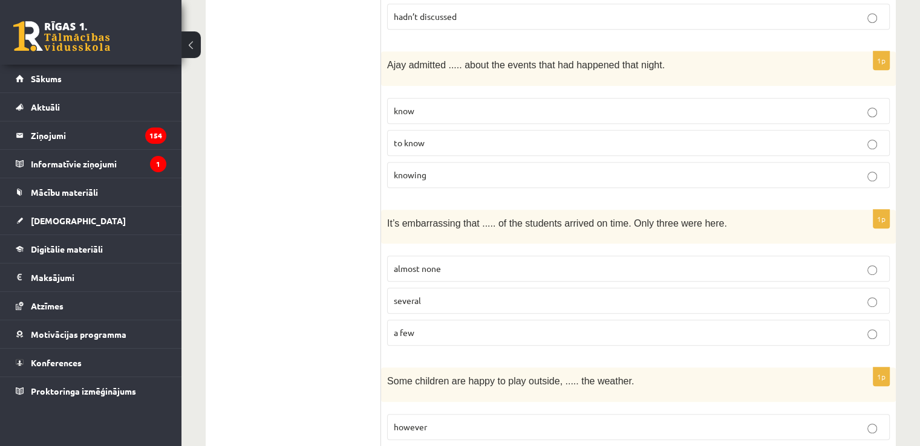
scroll to position [726, 0]
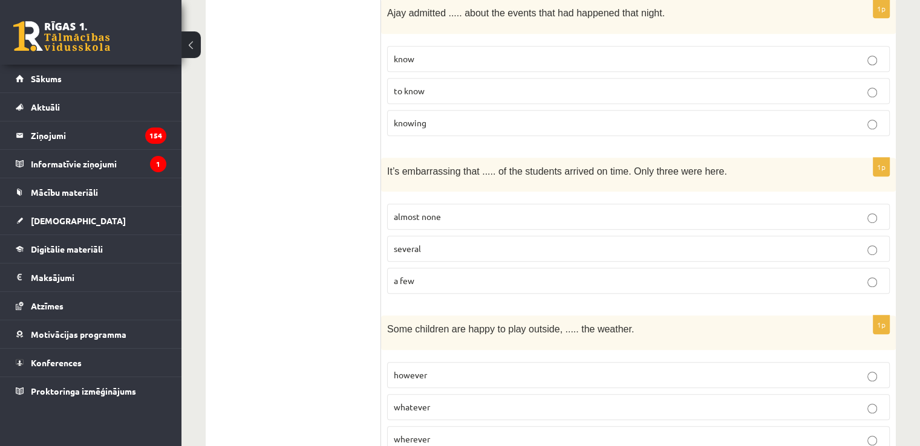
click at [413, 212] on p "almost none" at bounding box center [638, 217] width 489 height 13
drag, startPoint x: 413, startPoint y: 212, endPoint x: 344, endPoint y: 232, distance: 71.8
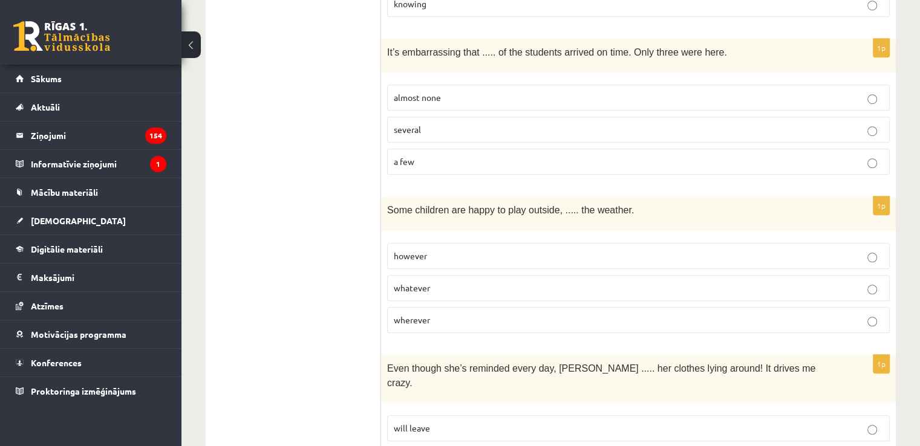
scroll to position [847, 0]
click at [410, 249] on span "however" at bounding box center [410, 254] width 33 height 11
click at [421, 281] on span "whatever" at bounding box center [412, 286] width 36 height 11
click at [466, 312] on p "wherever" at bounding box center [638, 318] width 489 height 13
click at [511, 248] on p "however" at bounding box center [638, 254] width 489 height 13
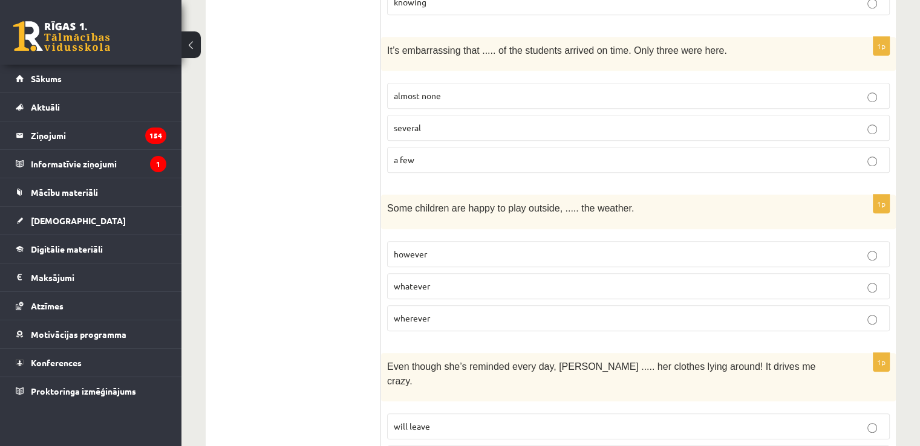
click at [479, 280] on p "whatever" at bounding box center [638, 286] width 489 height 13
click at [491, 312] on p "wherever" at bounding box center [638, 318] width 489 height 13
click at [474, 281] on label "whatever" at bounding box center [638, 286] width 503 height 26
click at [501, 249] on label "however" at bounding box center [638, 254] width 503 height 26
click at [503, 284] on label "whatever" at bounding box center [638, 286] width 503 height 26
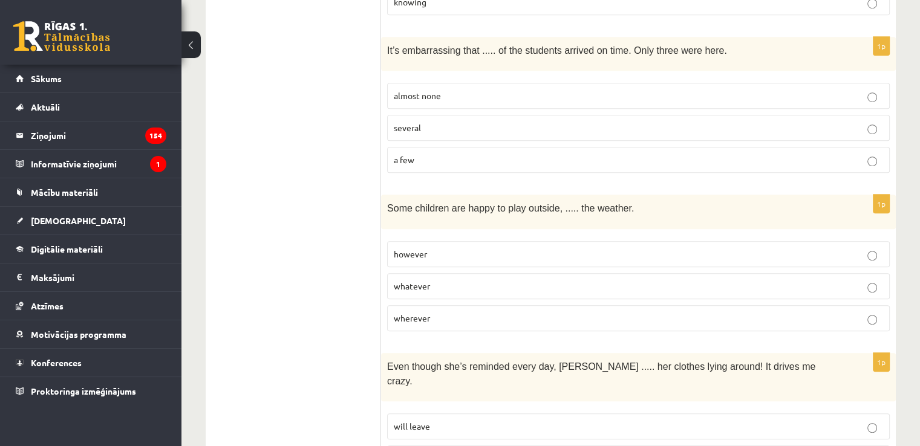
click at [511, 312] on p "wherever" at bounding box center [638, 318] width 489 height 13
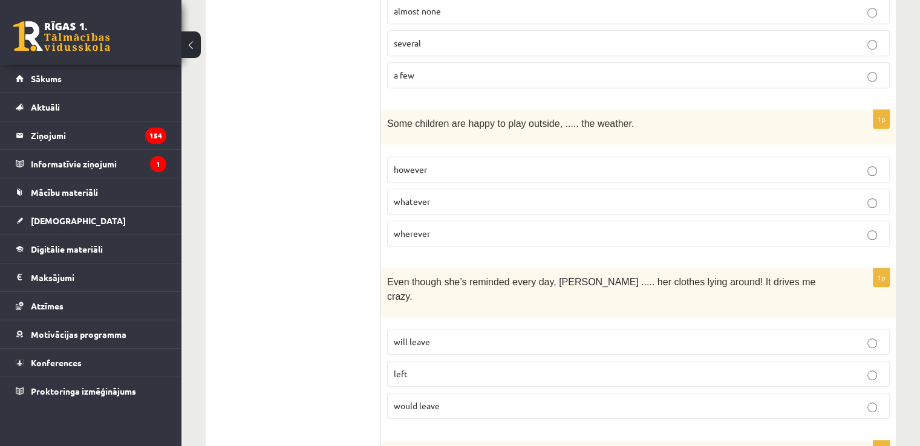
scroll to position [968, 0]
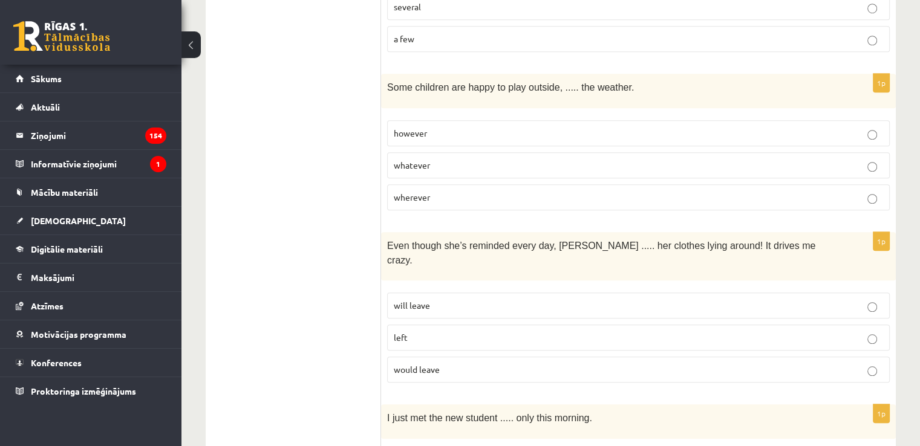
click at [428, 331] on p "left" at bounding box center [638, 337] width 489 height 13
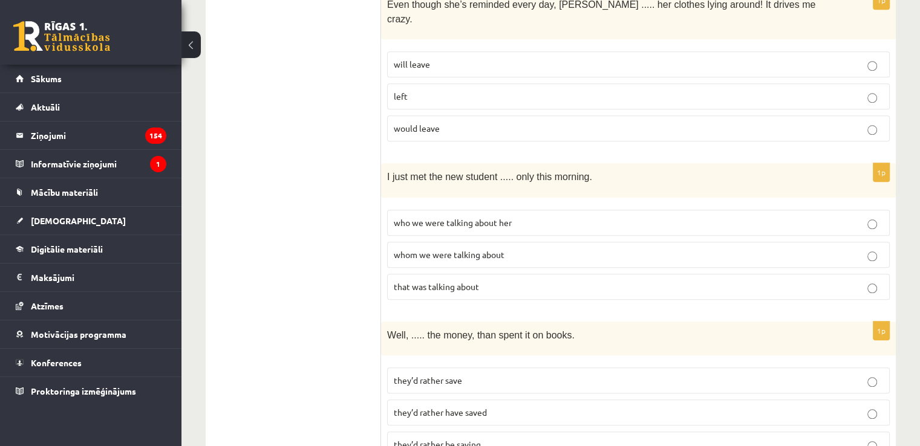
scroll to position [1210, 0]
click at [524, 209] on label "who we were talking about her" at bounding box center [638, 222] width 503 height 26
click at [519, 241] on label "whom we were talking about" at bounding box center [638, 254] width 503 height 26
click at [477, 216] on p "who we were talking about her" at bounding box center [638, 222] width 489 height 13
click at [475, 273] on label "that was talking about" at bounding box center [638, 286] width 503 height 26
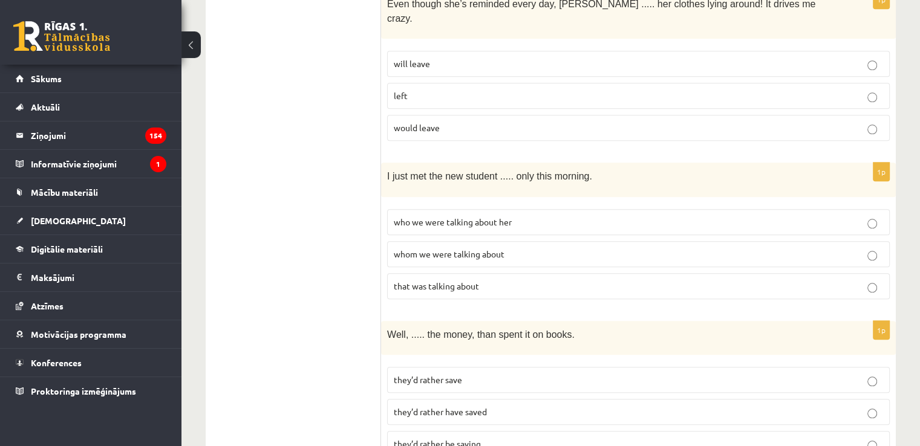
click at [481, 241] on label "whom we were talking about" at bounding box center [638, 254] width 503 height 26
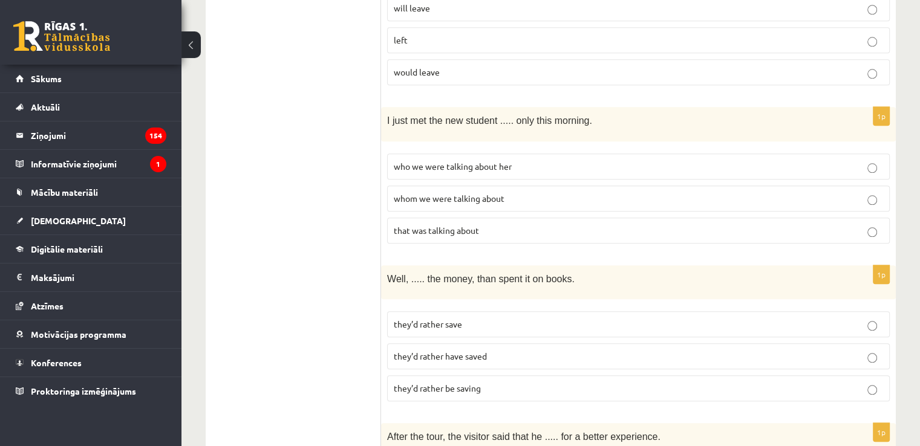
scroll to position [1270, 0]
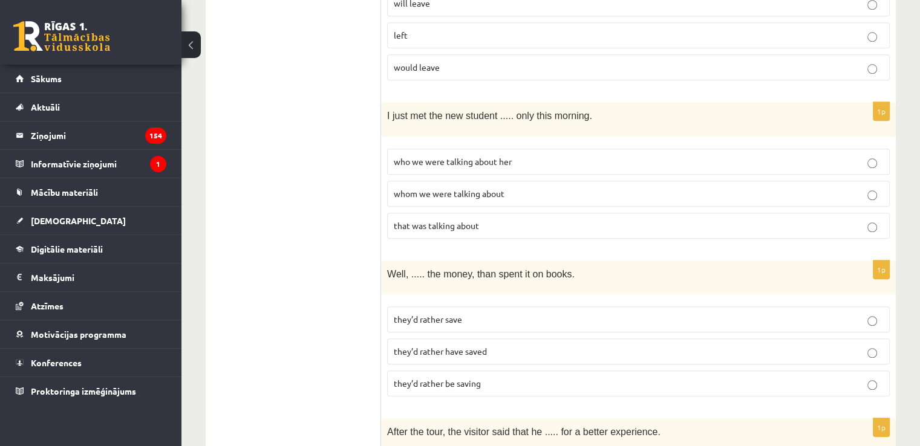
click at [469, 307] on label "they’d rather save" at bounding box center [638, 320] width 503 height 26
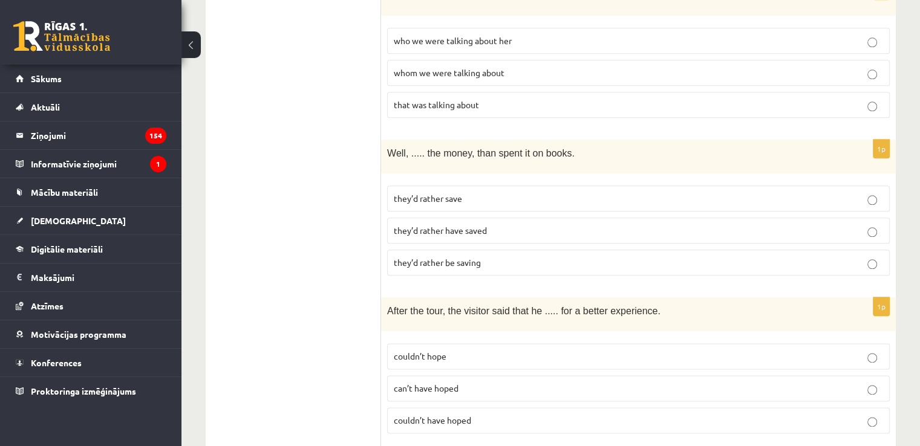
scroll to position [1452, 0]
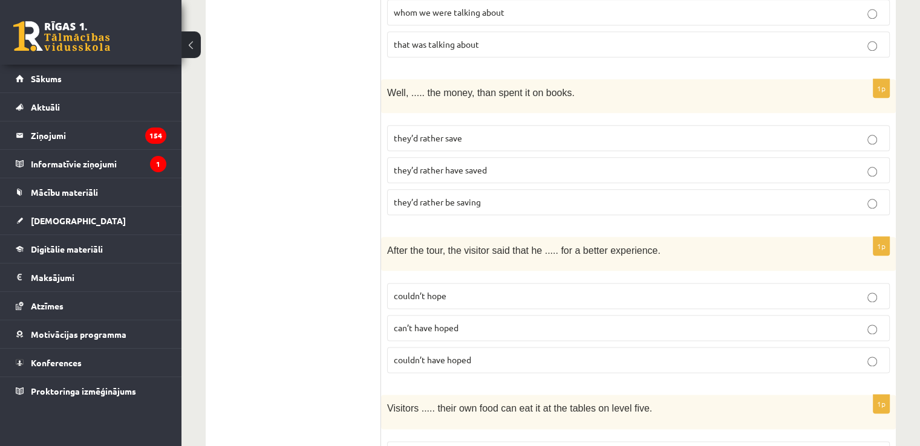
click at [515, 354] on p "couldn’t have hoped" at bounding box center [638, 360] width 489 height 13
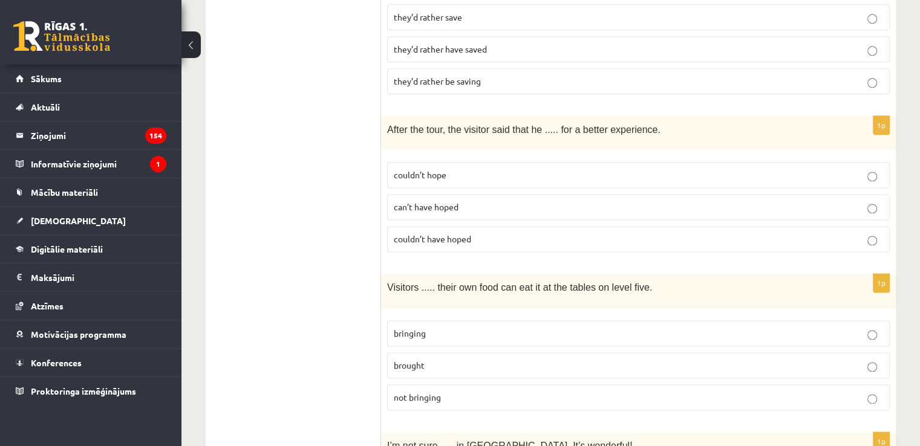
scroll to position [1633, 0]
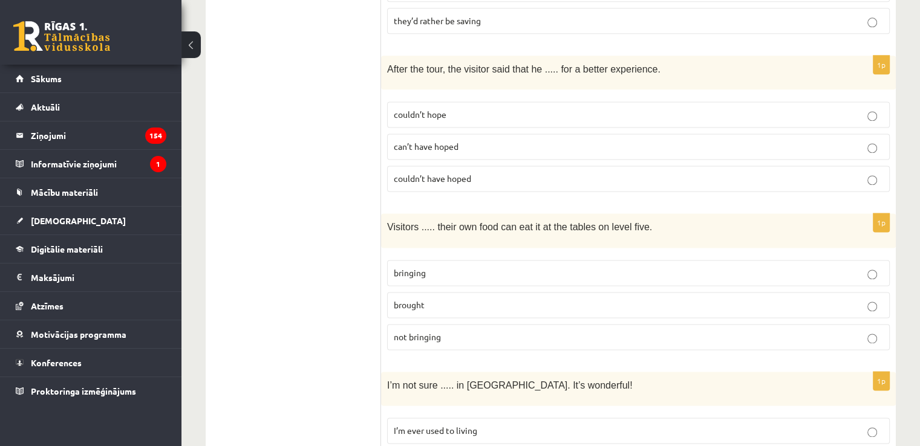
click at [455, 282] on fieldset "bringing brought not bringing" at bounding box center [638, 304] width 503 height 100
click at [455, 299] on p "brought" at bounding box center [638, 305] width 489 height 13
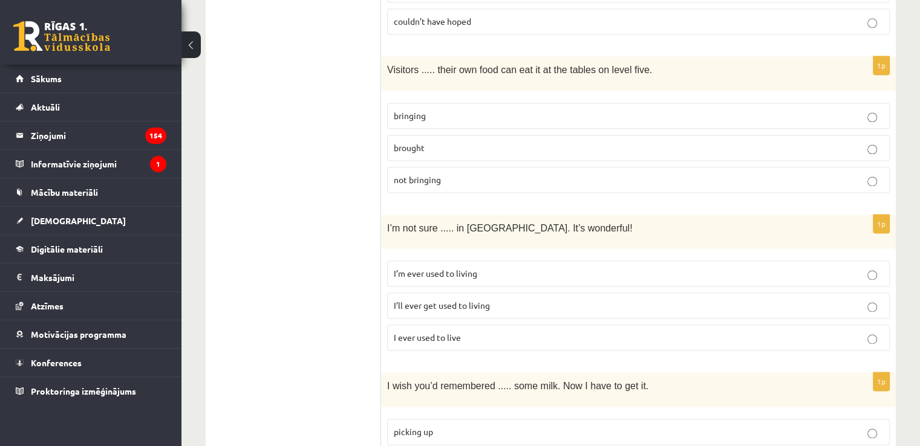
scroll to position [1815, 0]
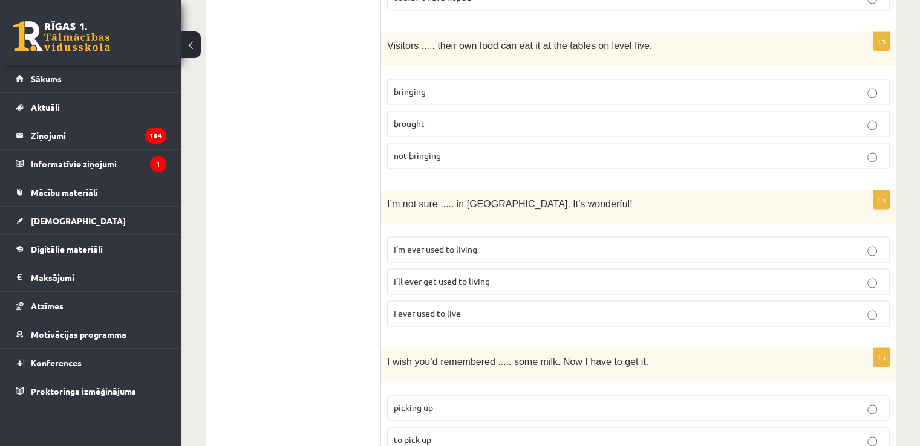
click at [501, 275] on p "I’ll ever get used to living" at bounding box center [638, 281] width 489 height 13
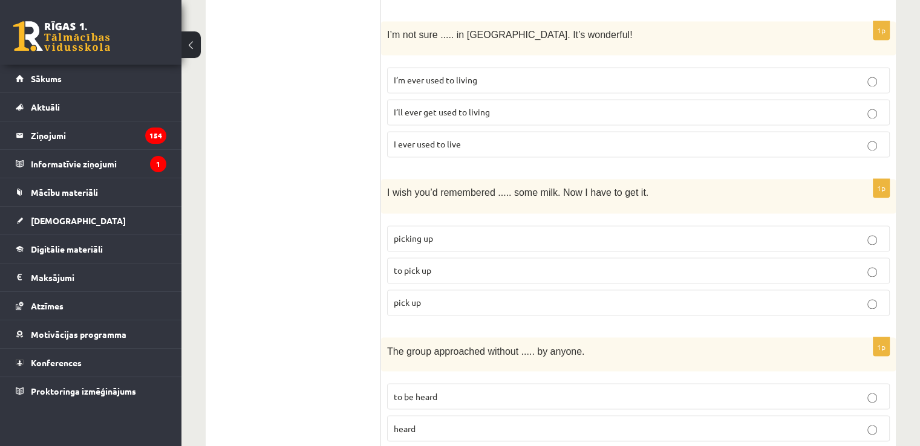
scroll to position [1996, 0]
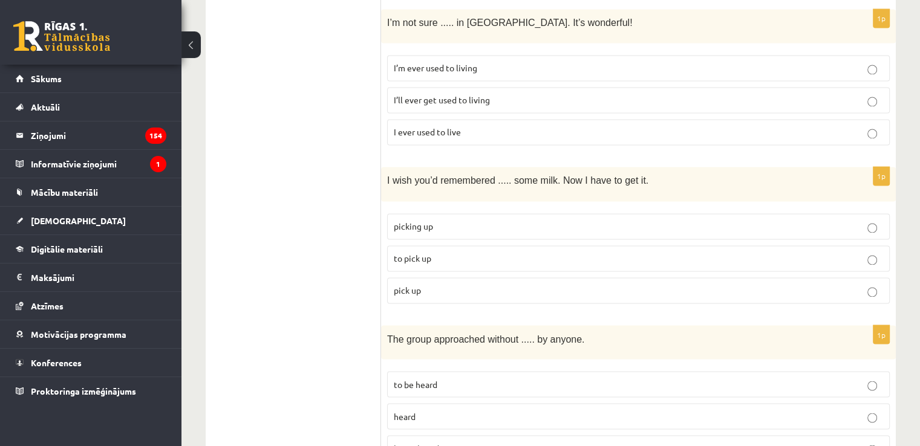
click at [432, 252] on p "to pick up" at bounding box center [638, 258] width 489 height 13
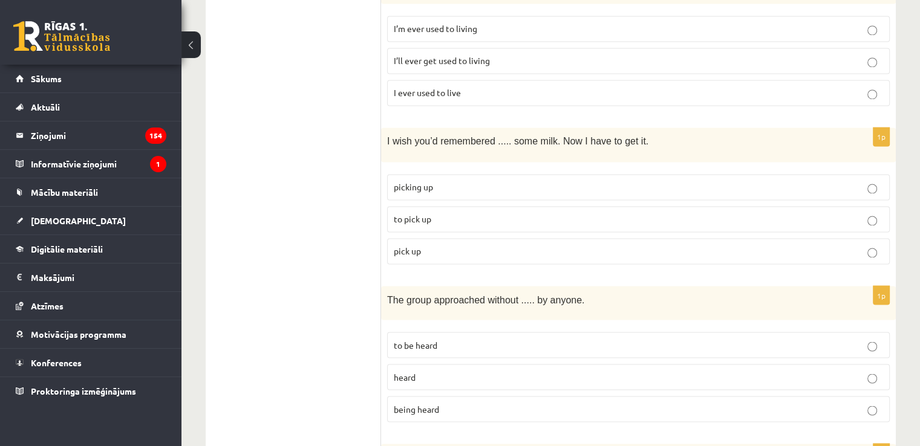
scroll to position [2057, 0]
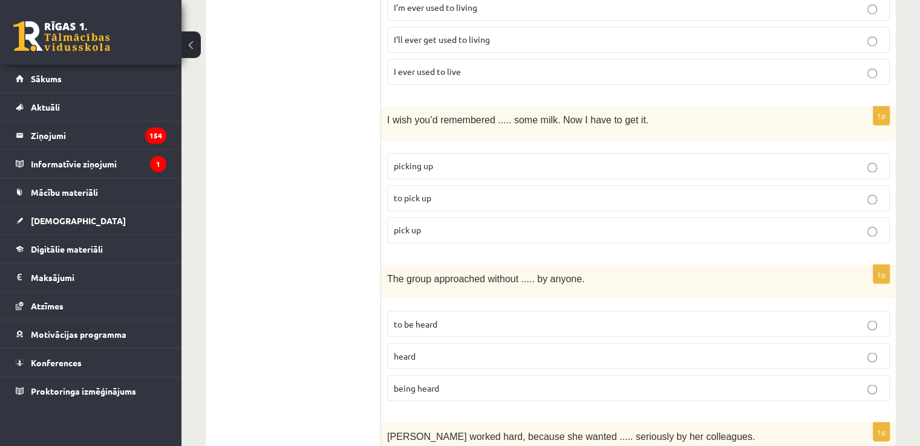
click at [452, 382] on p "being heard" at bounding box center [638, 388] width 489 height 13
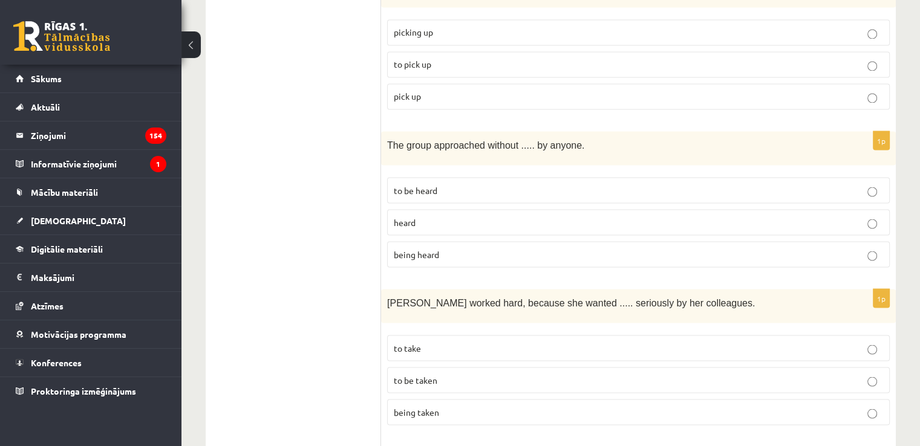
scroll to position [2238, 0]
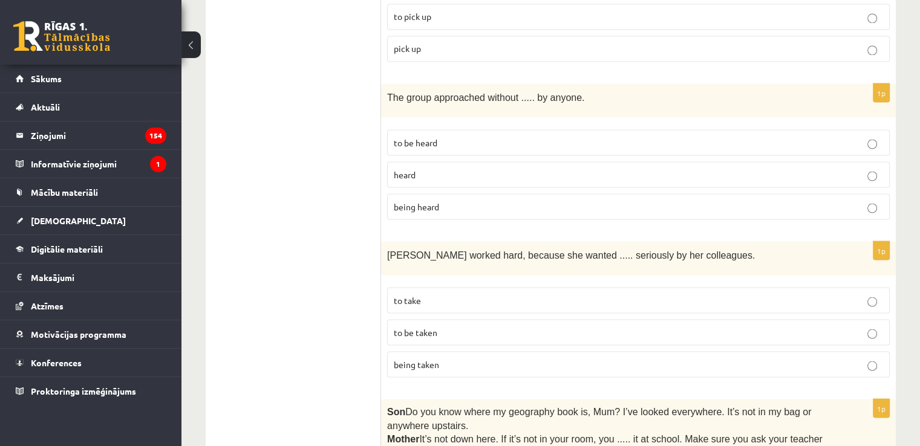
click at [398, 294] on p "to take" at bounding box center [638, 300] width 489 height 13
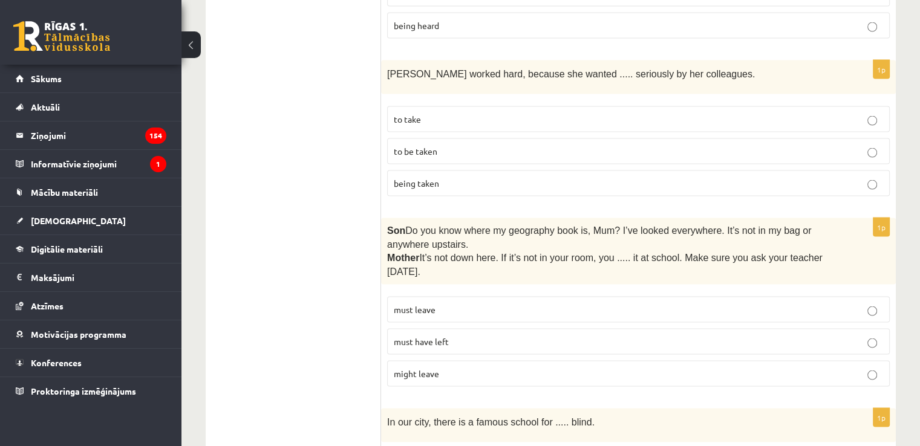
scroll to position [2420, 0]
click at [466, 335] on p "must have left" at bounding box center [638, 341] width 489 height 13
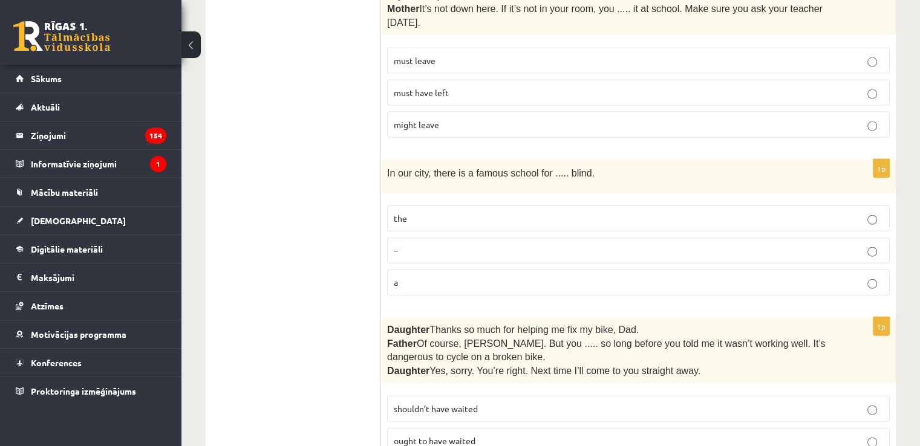
scroll to position [2662, 0]
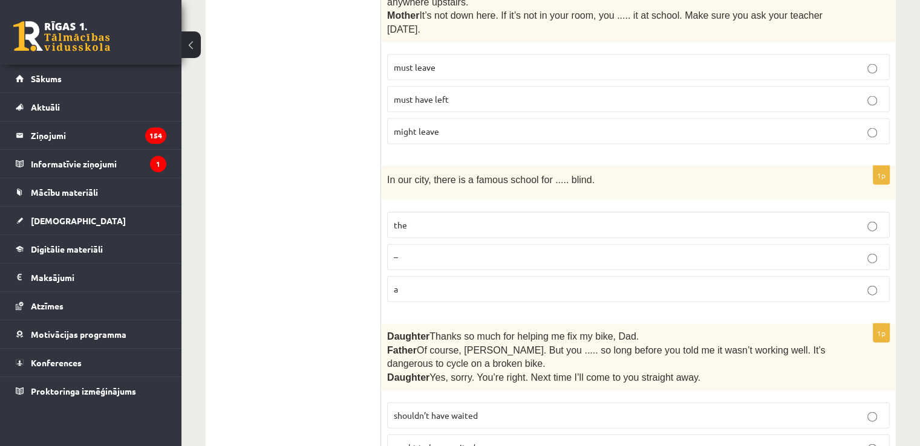
click at [478, 212] on label "the" at bounding box center [638, 225] width 503 height 26
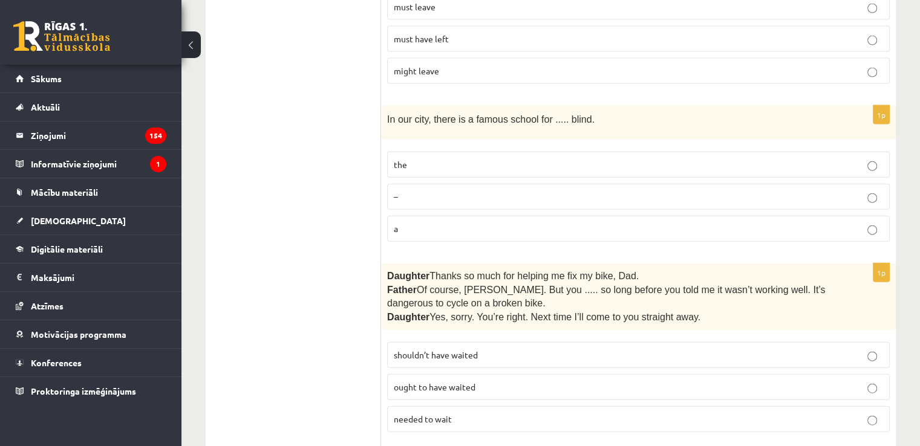
scroll to position [2782, 0]
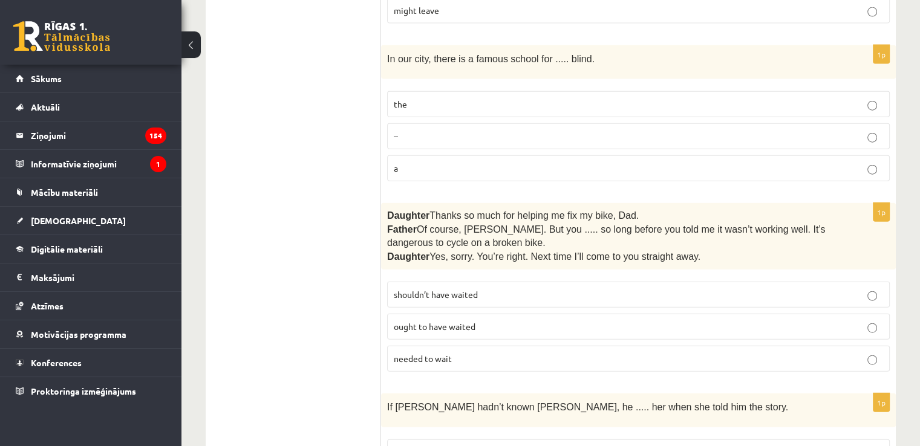
click at [488, 289] on p "shouldn’t have waited" at bounding box center [638, 295] width 489 height 13
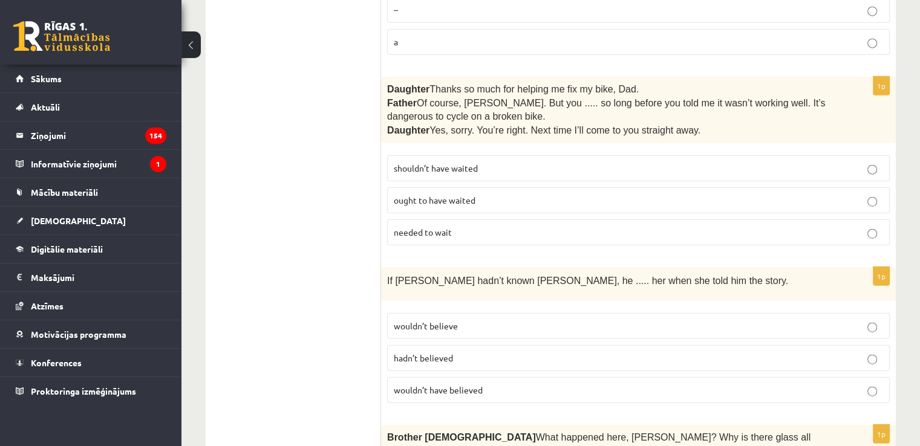
scroll to position [3041, 0]
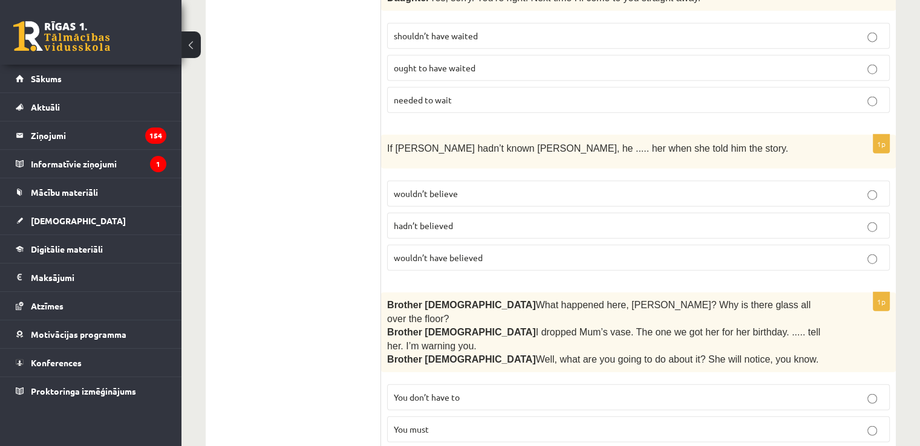
click at [472, 188] on p "wouldn’t believe" at bounding box center [638, 194] width 489 height 13
click at [455, 252] on span "wouldn’t have believed" at bounding box center [438, 257] width 89 height 11
click at [426, 391] on p "You don’t have to" at bounding box center [638, 397] width 489 height 13
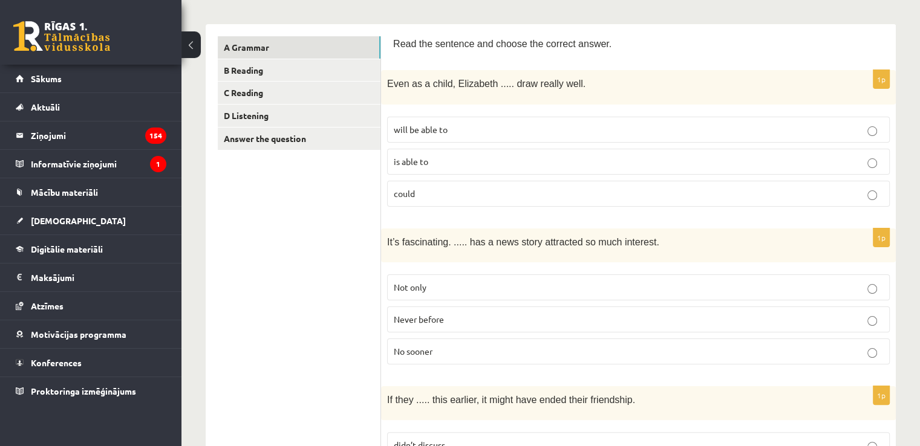
scroll to position [0, 0]
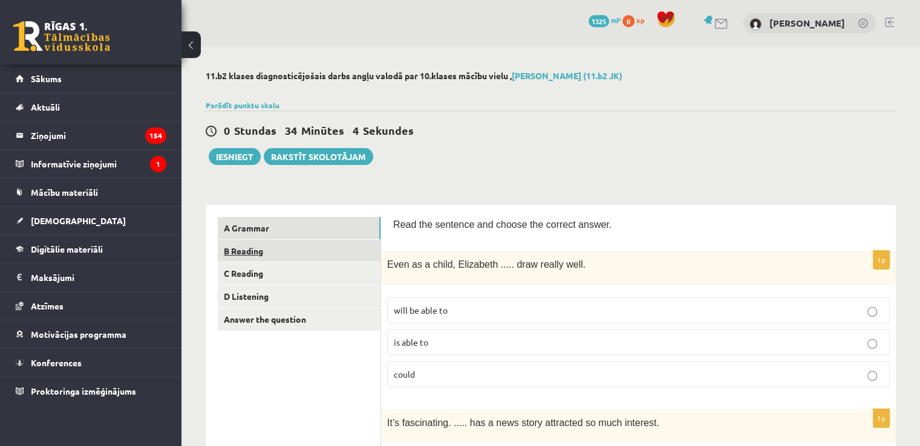
click at [296, 250] on link "B Reading" at bounding box center [299, 251] width 163 height 22
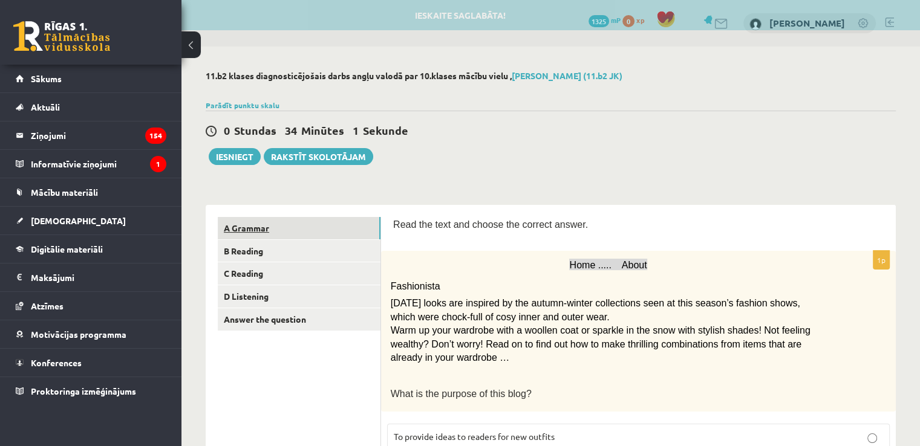
click at [292, 229] on link "A Grammar" at bounding box center [299, 228] width 163 height 22
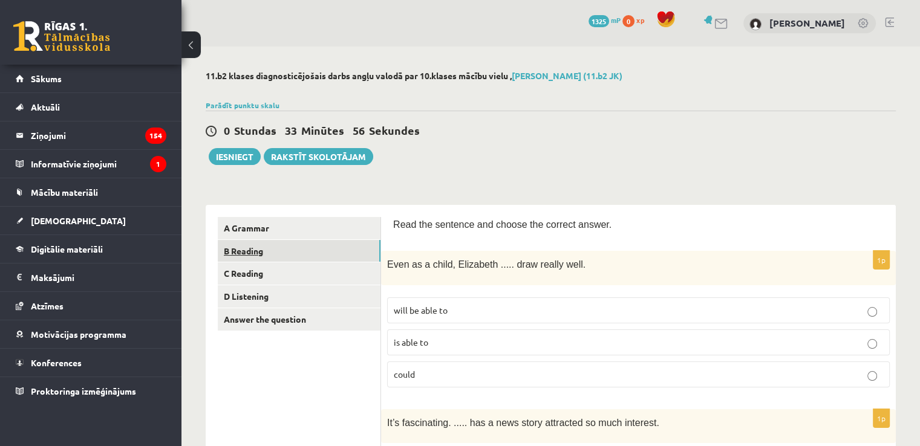
click at [336, 246] on link "B Reading" at bounding box center [299, 251] width 163 height 22
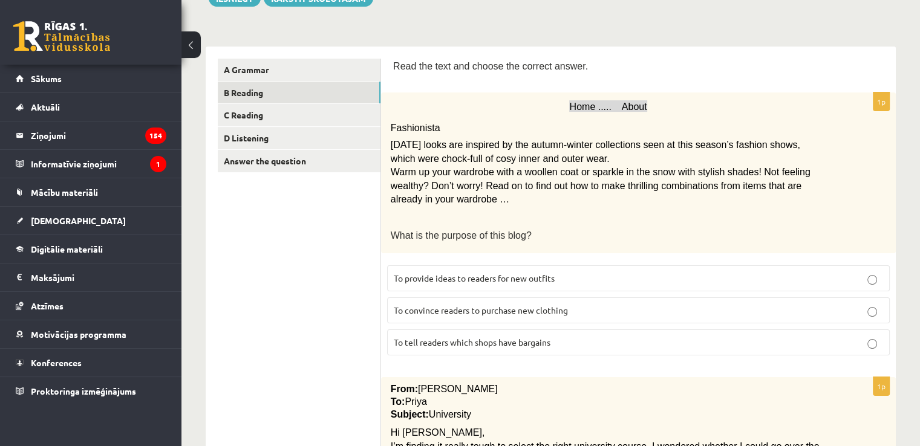
scroll to position [181, 0]
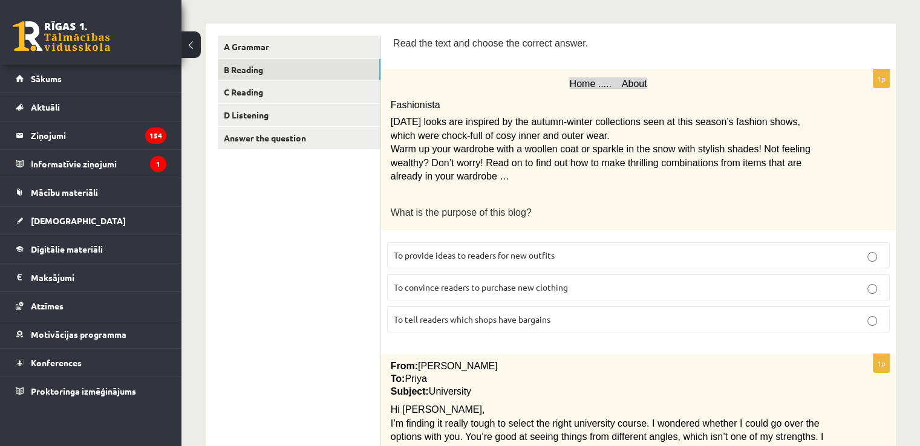
click at [622, 256] on p "To provide ideas to readers for new outfits" at bounding box center [638, 255] width 489 height 13
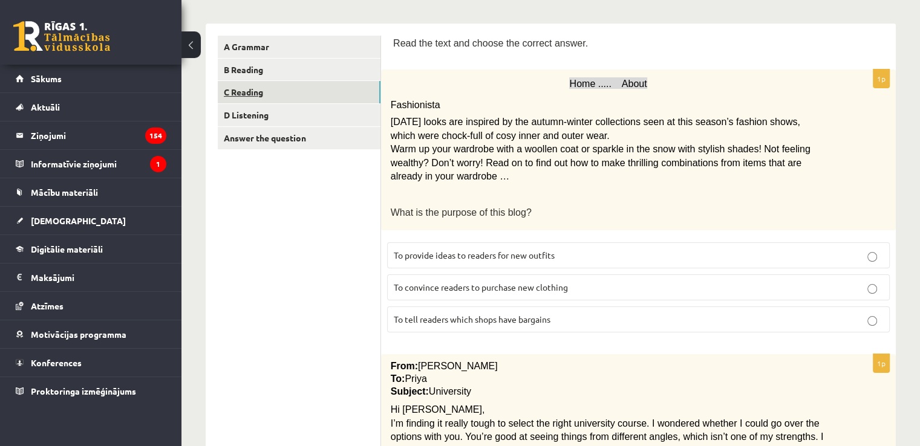
click at [335, 97] on link "C Reading" at bounding box center [299, 92] width 163 height 22
click at [347, 73] on link "B Reading" at bounding box center [299, 70] width 163 height 22
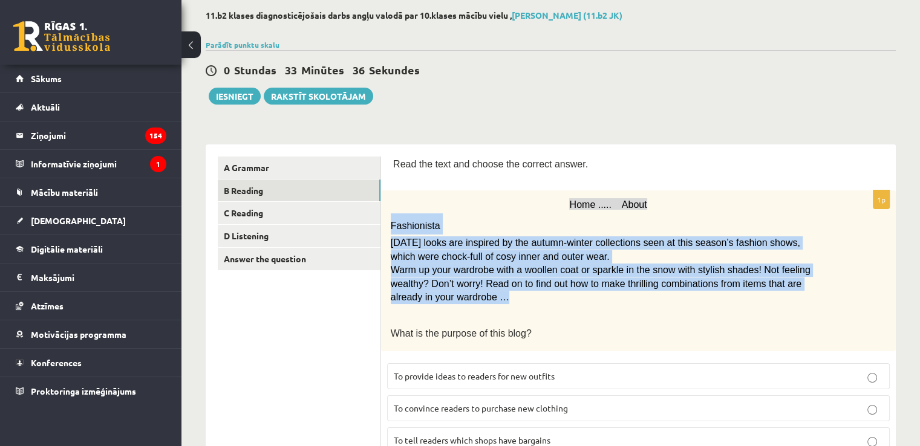
scroll to position [121, 0]
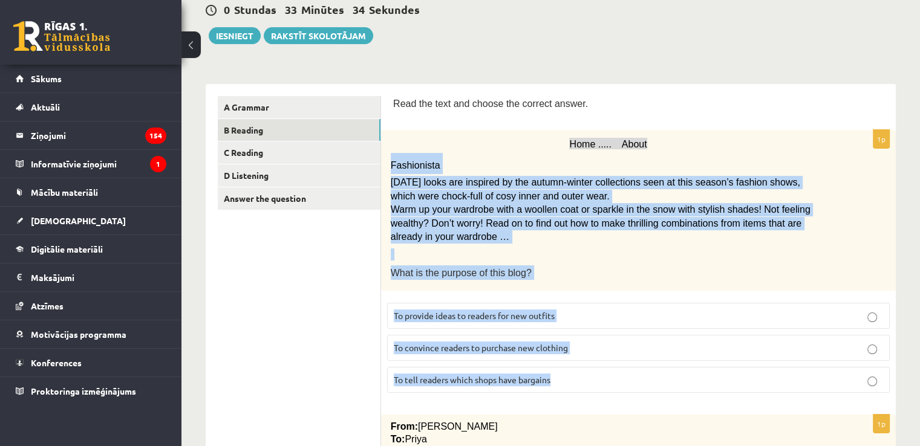
drag, startPoint x: 389, startPoint y: 227, endPoint x: 604, endPoint y: 374, distance: 260.7
click at [604, 374] on div "1p Home ..... About Fashionista Today’s looks are inspired by the autumn-winter…" at bounding box center [638, 266] width 515 height 273
copy div "Fashionista Today’s looks are inspired by the autumn-winter collections seen at…"
click at [618, 312] on p "To provide ideas to readers for new outfits" at bounding box center [638, 316] width 489 height 13
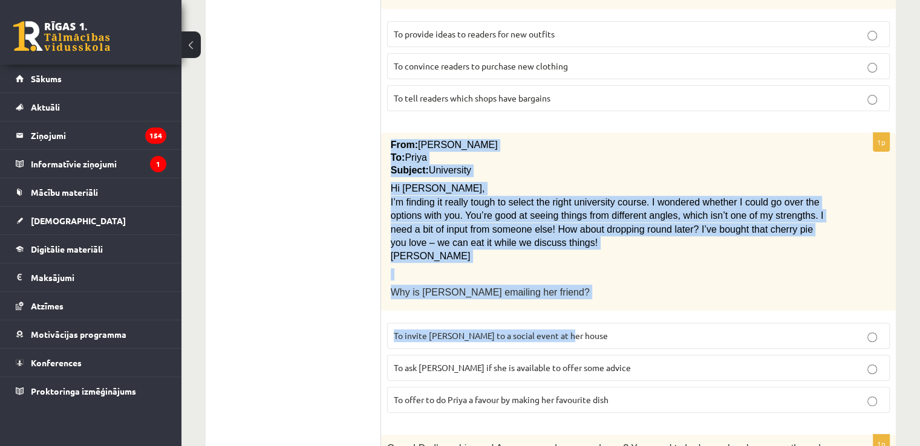
scroll to position [423, 0]
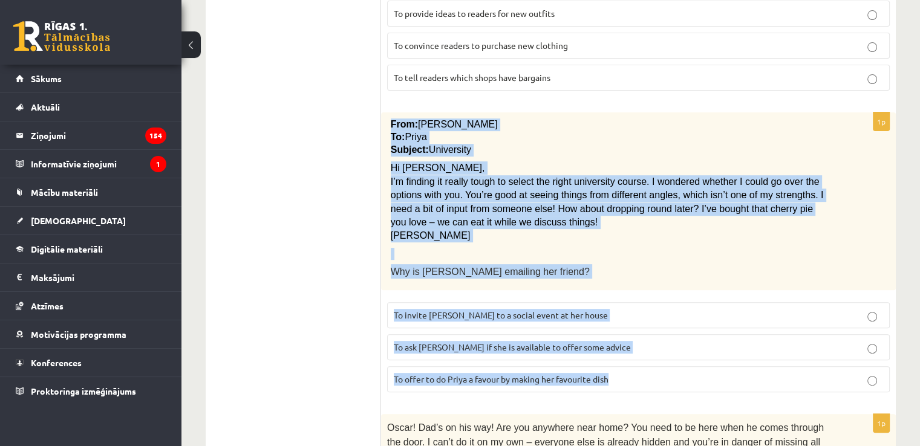
drag, startPoint x: 390, startPoint y: 301, endPoint x: 625, endPoint y: 367, distance: 244.4
click at [625, 367] on div "1p From: Emily To: Priya Subject: University Hi Priya, I’m finding it really to…" at bounding box center [638, 257] width 515 height 289
click at [591, 353] on label "To ask [PERSON_NAME] if she is available to offer some advice" at bounding box center [638, 348] width 503 height 26
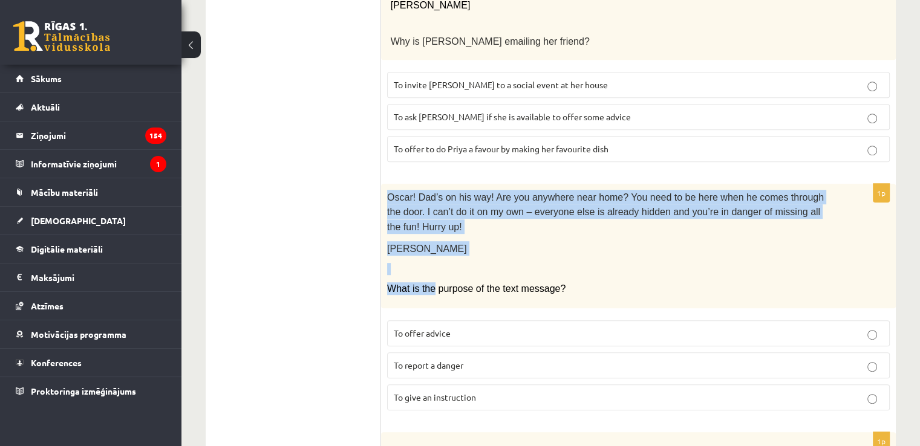
scroll to position [726, 0]
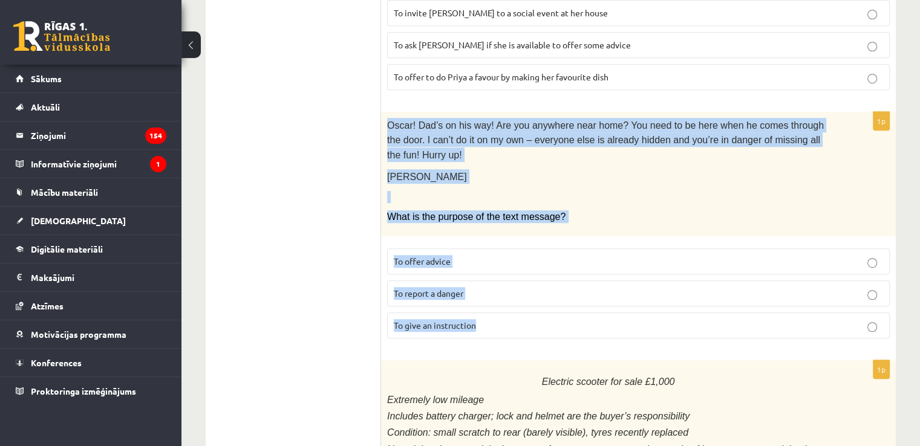
drag, startPoint x: 387, startPoint y: 243, endPoint x: 544, endPoint y: 301, distance: 168.0
click at [544, 301] on div "1p Oscar! Dad’s on his way! Are you anywhere near home? You need to be here whe…" at bounding box center [638, 230] width 515 height 237
click at [512, 319] on p "To give an instruction" at bounding box center [638, 325] width 489 height 13
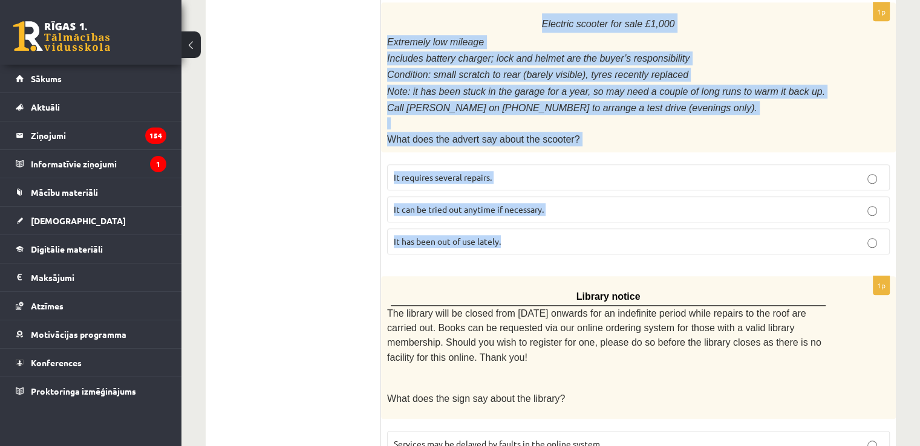
scroll to position [1028, 0]
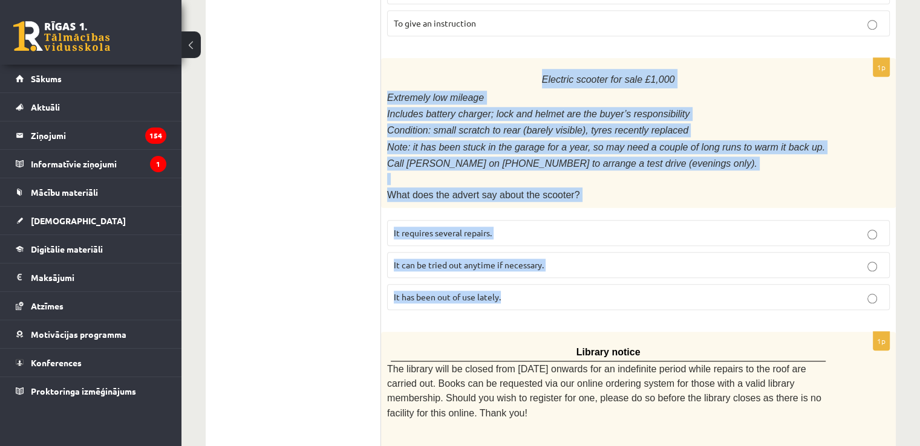
drag, startPoint x: 413, startPoint y: 233, endPoint x: 610, endPoint y: 274, distance: 201.4
click at [610, 274] on div "1p Electric scooter for sale £1,000 Extremely low mileage Includes battery char…" at bounding box center [638, 189] width 515 height 262
click at [523, 291] on p "It has been out of use lately." at bounding box center [638, 297] width 489 height 13
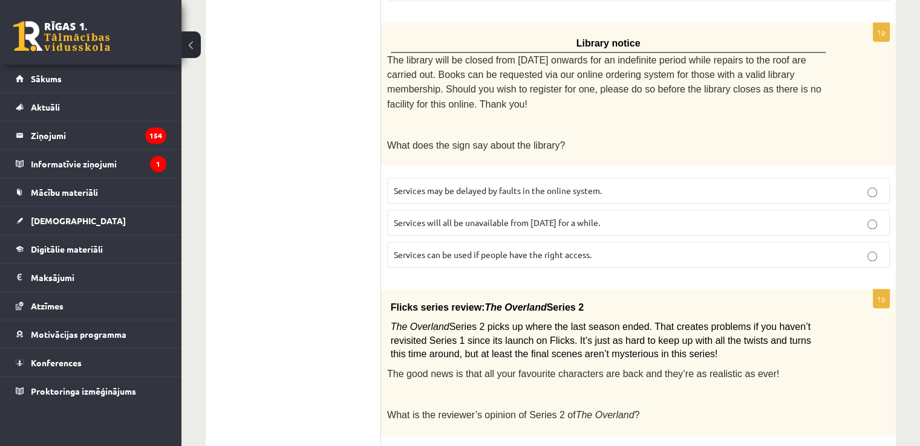
scroll to position [1297, 0]
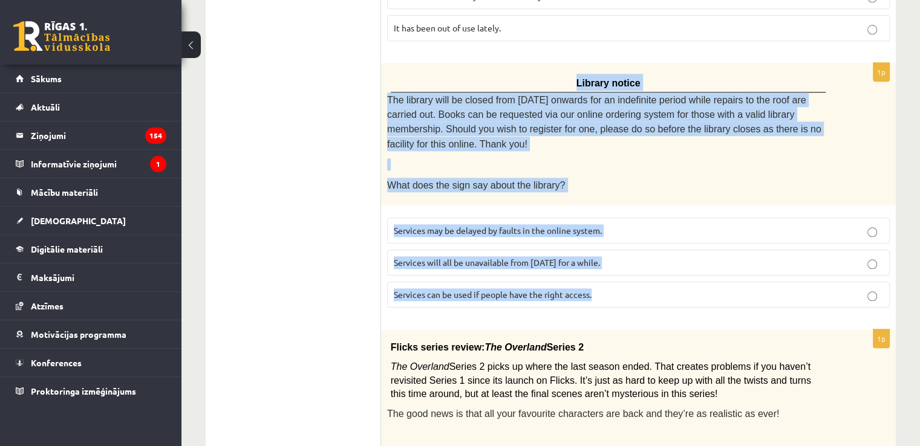
drag, startPoint x: 394, startPoint y: 51, endPoint x: 611, endPoint y: 247, distance: 292.1
click at [611, 247] on div "1p Library notice The library will be closed from Monday onwards for an indefin…" at bounding box center [638, 190] width 515 height 255
click at [602, 289] on p "Services can be used if people have the right access." at bounding box center [638, 295] width 489 height 13
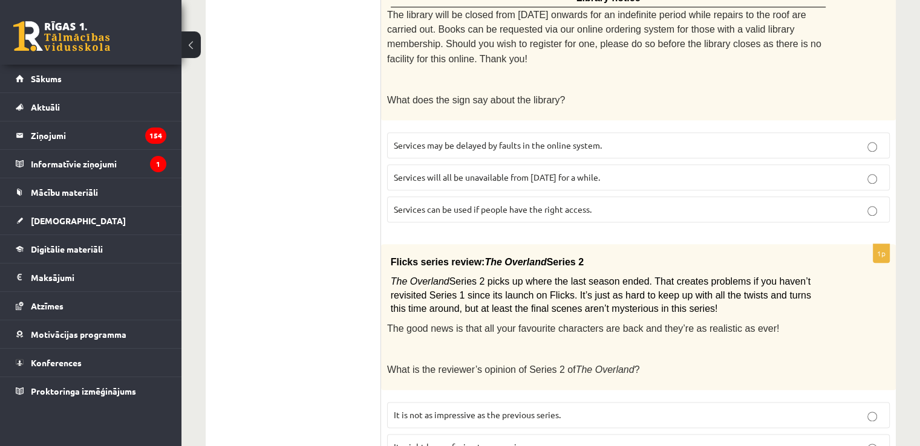
scroll to position [1418, 0]
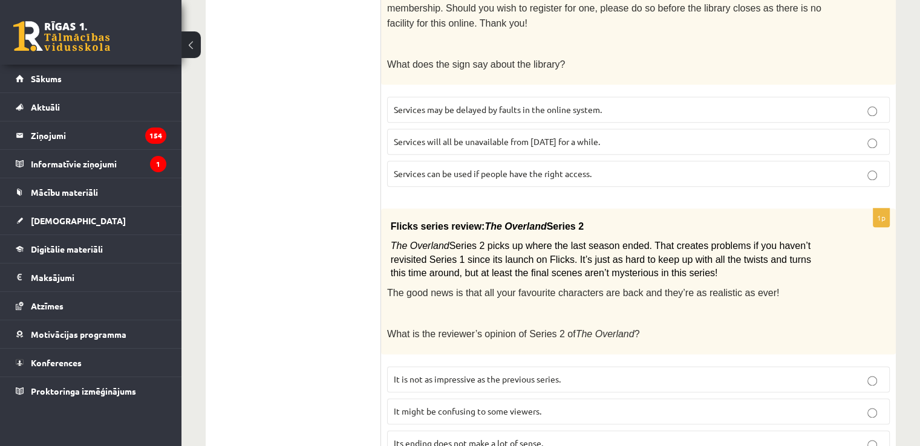
click at [514, 406] on span "It might be confusing to some viewers." at bounding box center [468, 411] width 148 height 11
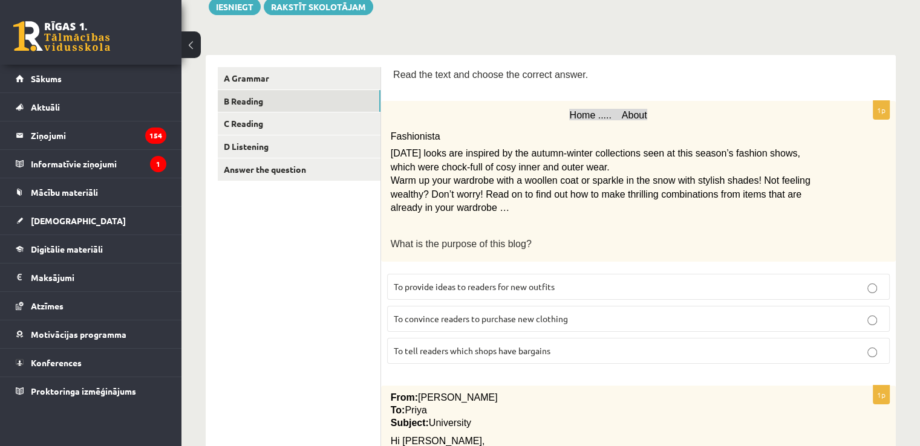
scroll to position [0, 0]
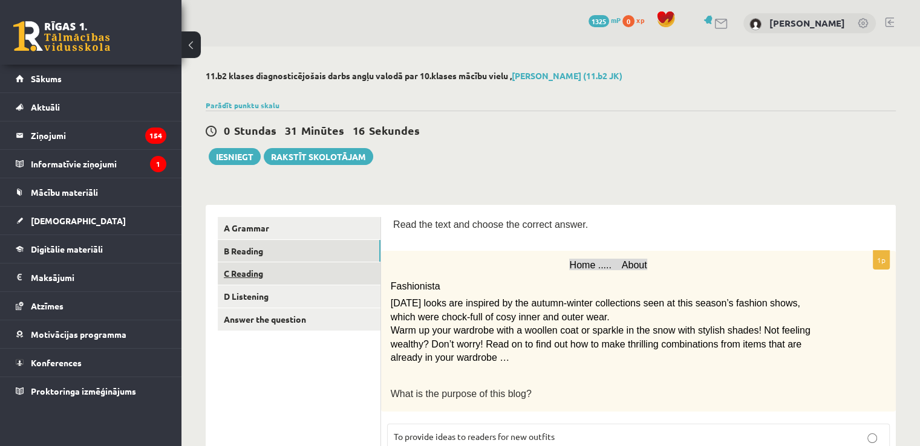
click at [335, 275] on link "C Reading" at bounding box center [299, 274] width 163 height 22
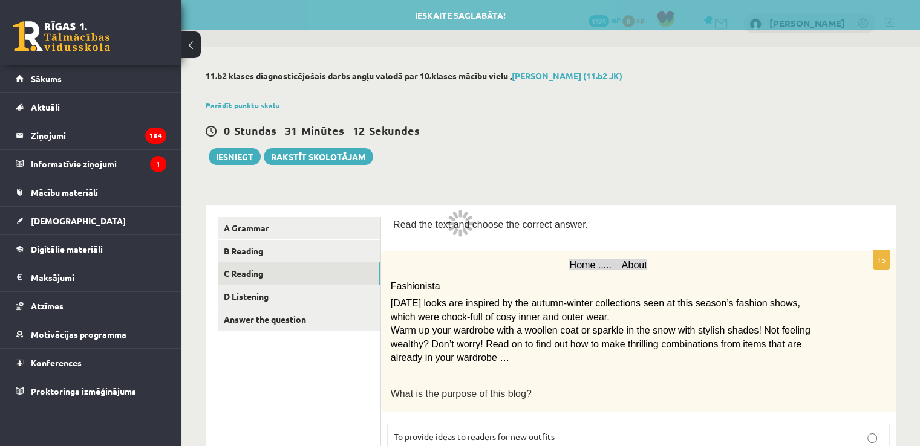
scroll to position [60, 0]
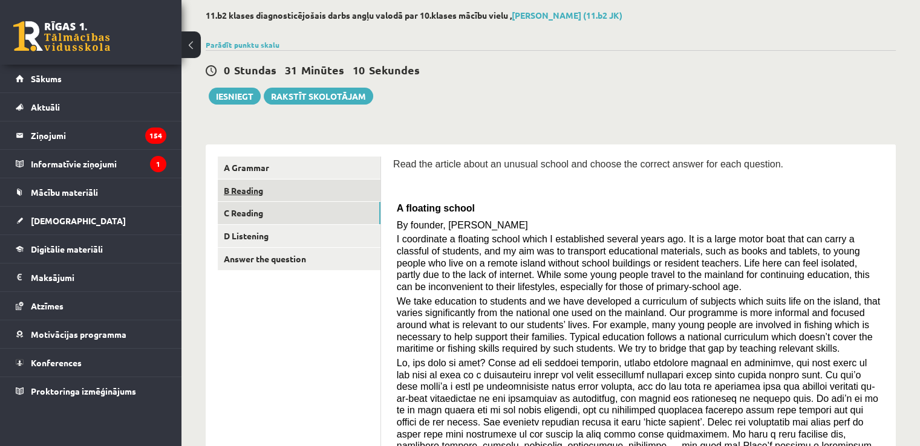
click at [266, 194] on link "B Reading" at bounding box center [299, 191] width 163 height 22
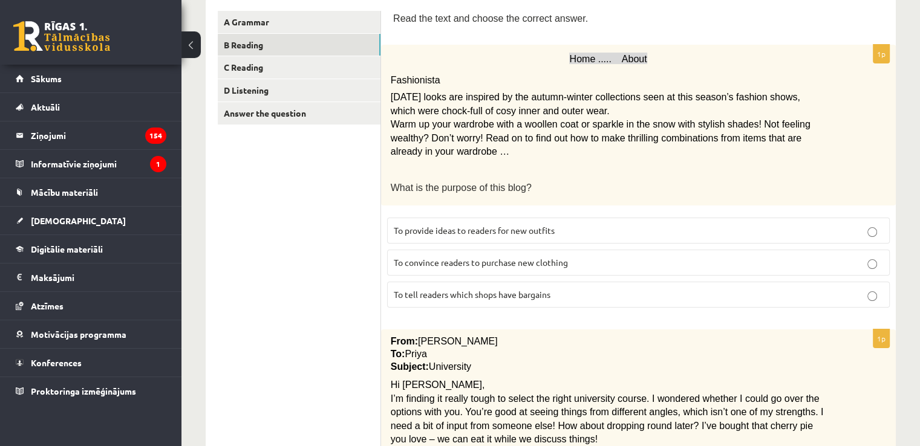
scroll to position [0, 0]
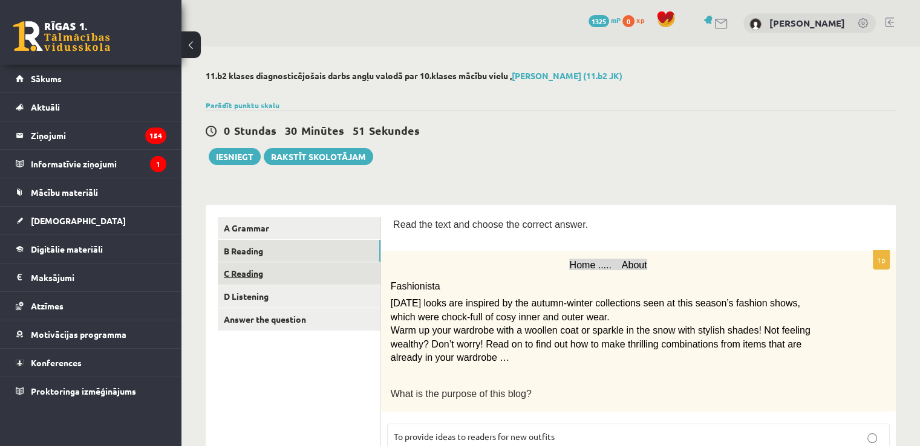
click at [330, 274] on link "C Reading" at bounding box center [299, 274] width 163 height 22
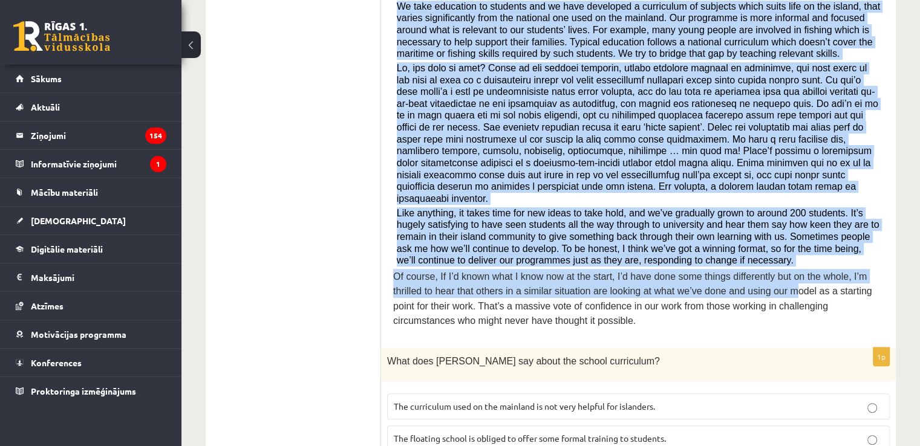
scroll to position [413, 0]
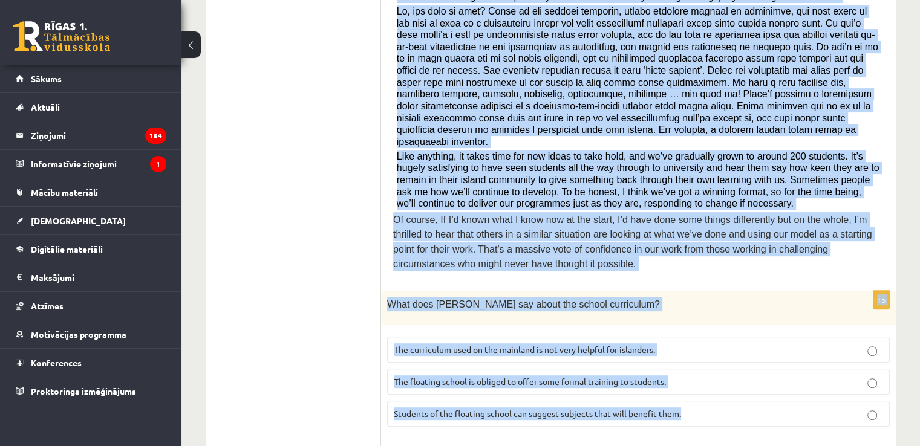
drag, startPoint x: 390, startPoint y: 105, endPoint x: 731, endPoint y: 391, distance: 445.3
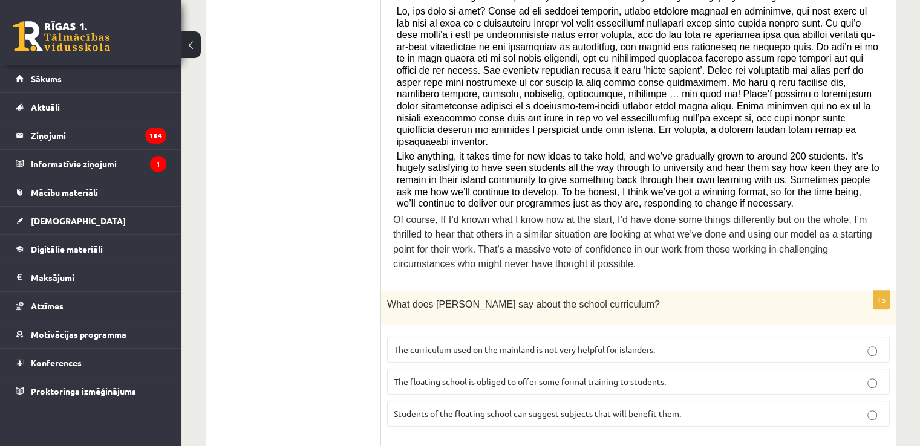
click at [544, 344] on p "The curriculum used on the mainland is not very helpful for islanders." at bounding box center [638, 350] width 489 height 13
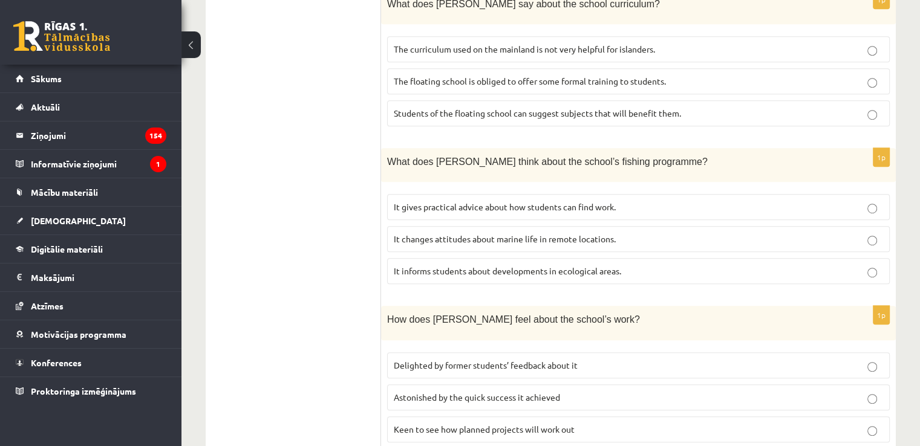
scroll to position [715, 0]
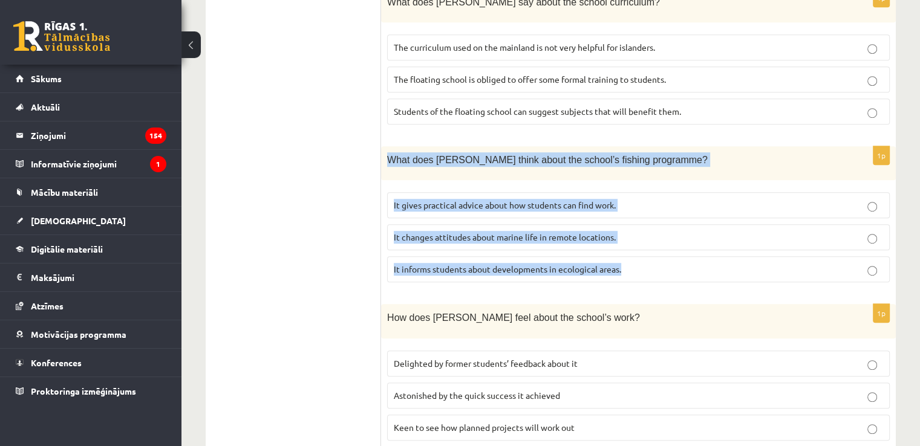
drag, startPoint x: 384, startPoint y: 137, endPoint x: 637, endPoint y: 258, distance: 280.8
click at [637, 258] on div "1p What does Anna think about the school’s fishing programme? It gives practica…" at bounding box center [638, 219] width 515 height 146
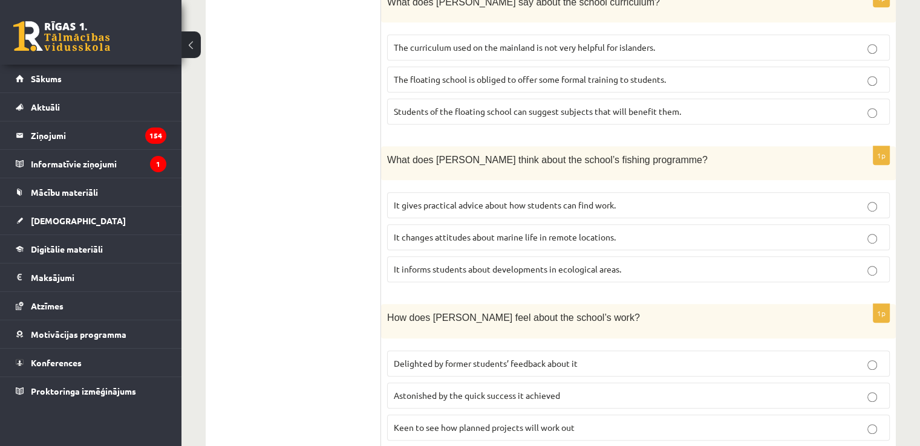
click at [312, 184] on ul "A Grammar B Reading C Reading D Listening Answer the question" at bounding box center [299, 221] width 163 height 1438
click at [506, 264] on span "It informs students about developments in ecological areas." at bounding box center [507, 269] width 227 height 11
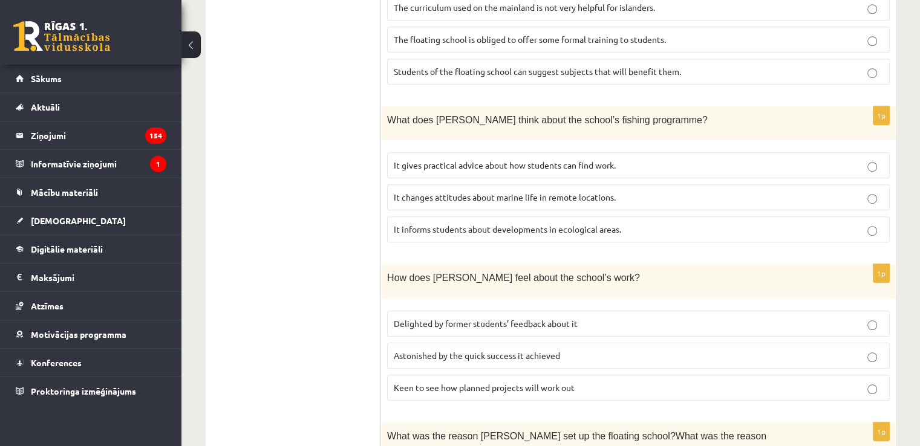
scroll to position [775, 0]
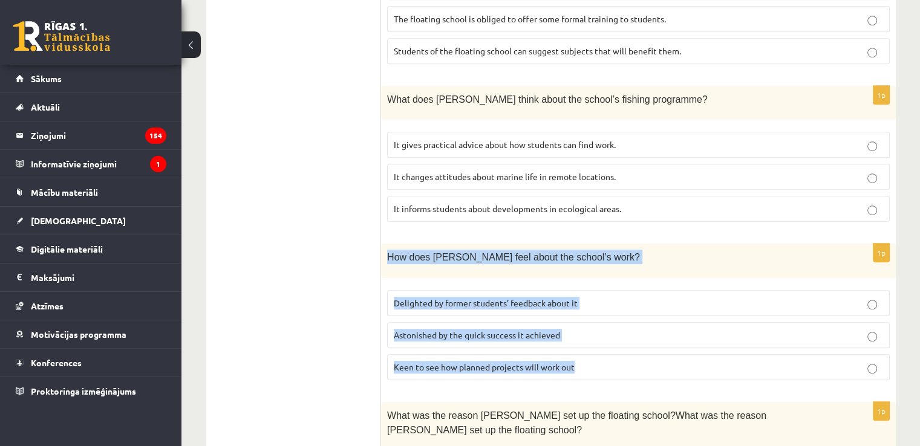
drag, startPoint x: 385, startPoint y: 235, endPoint x: 638, endPoint y: 347, distance: 276.2
click at [638, 347] on div "1p How does Anna feel about the school’s work? Delighted by former students’ fe…" at bounding box center [638, 317] width 515 height 146
click at [607, 297] on p "Delighted by former students’ feedback about it" at bounding box center [638, 303] width 489 height 13
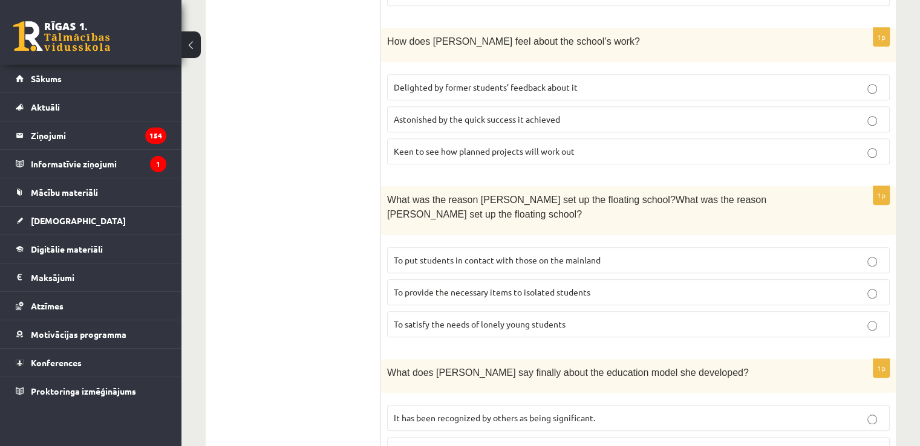
scroll to position [1017, 0]
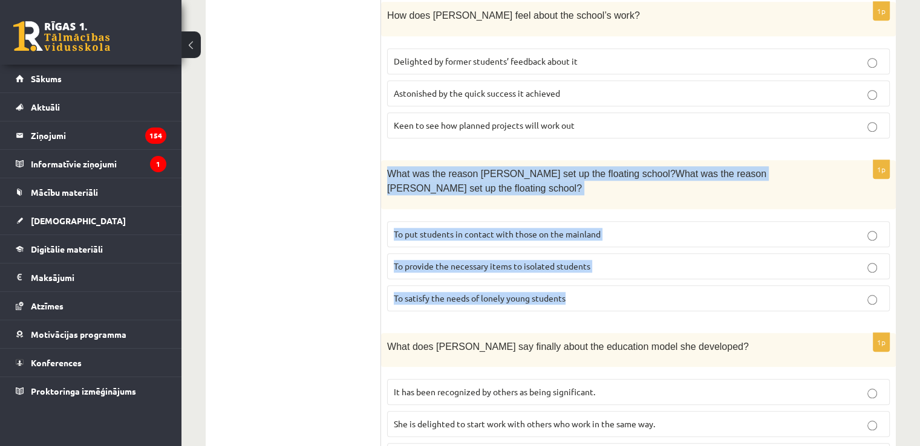
drag, startPoint x: 386, startPoint y: 145, endPoint x: 609, endPoint y: 241, distance: 242.2
click at [609, 241] on div "1p What was the reason Anna set up the floating school?What was the reason Anna…" at bounding box center [638, 240] width 515 height 161
click at [605, 260] on p "To provide the necessary items to isolated students" at bounding box center [638, 266] width 489 height 13
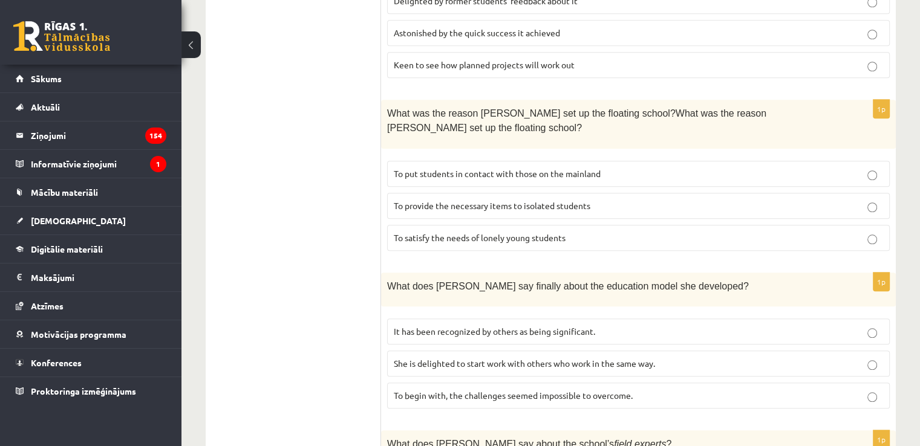
scroll to position [1138, 0]
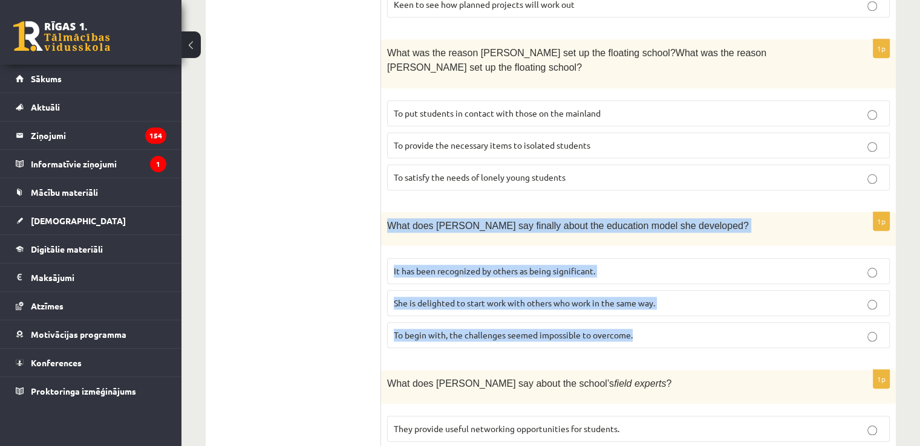
drag, startPoint x: 387, startPoint y: 184, endPoint x: 661, endPoint y: 279, distance: 290.2
click at [661, 279] on div "1p What does Anna say finally about the education model she developed? It has b…" at bounding box center [638, 285] width 515 height 146
click at [641, 258] on label "It has been recognized by others as being significant." at bounding box center [638, 271] width 503 height 26
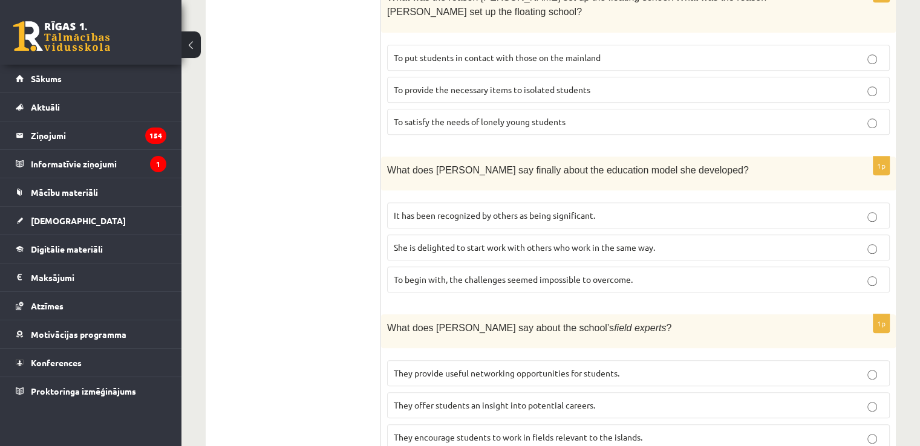
scroll to position [1199, 0]
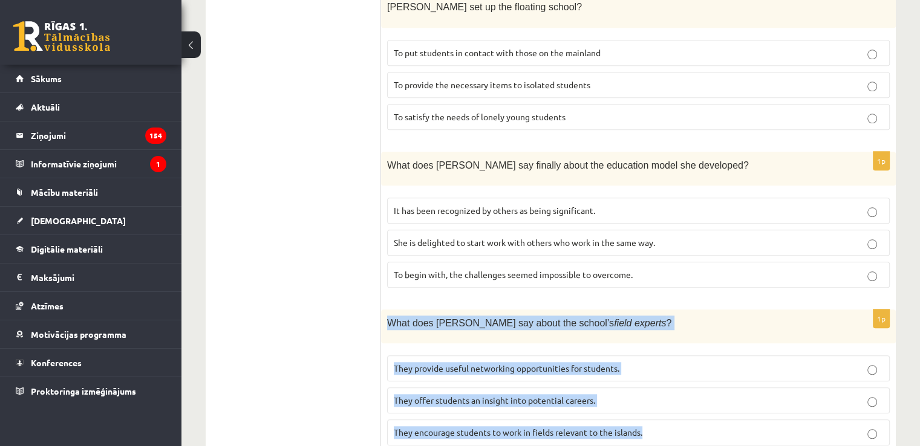
drag, startPoint x: 381, startPoint y: 274, endPoint x: 681, endPoint y: 395, distance: 323.5
click at [681, 395] on div "1p What does Anna say about the school’s field experts ? They provide useful ne…" at bounding box center [638, 383] width 515 height 146
click at [632, 388] on label "They offer students an insight into potential careers." at bounding box center [638, 401] width 503 height 26
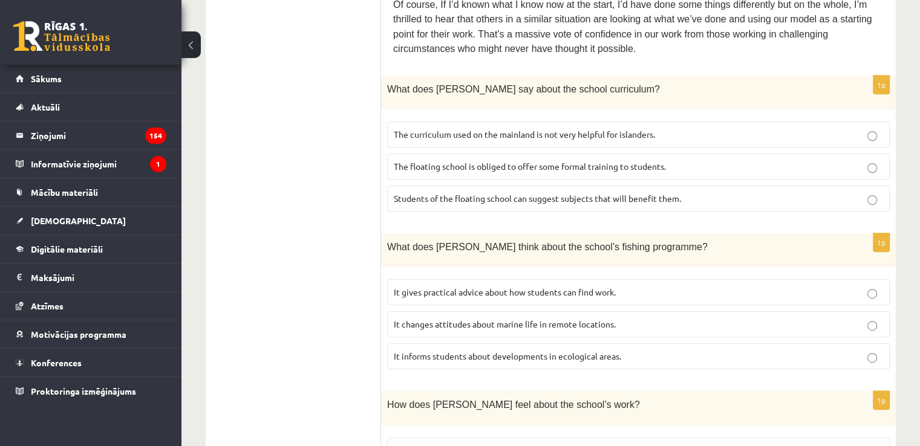
scroll to position [0, 0]
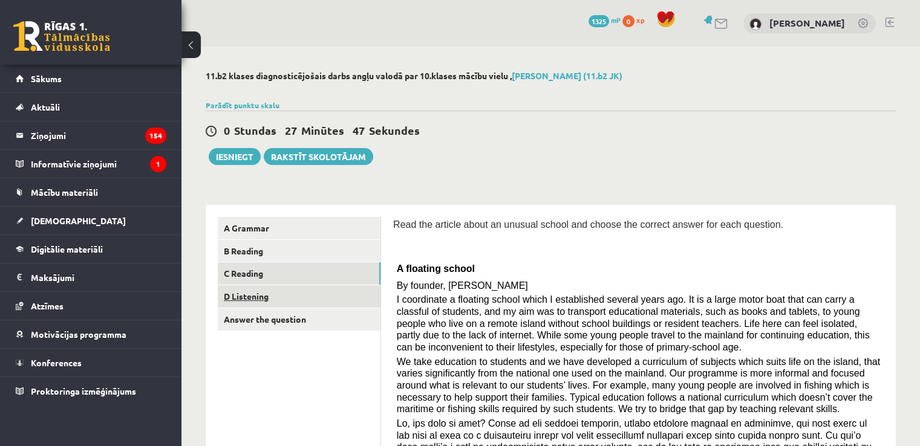
click at [315, 298] on link "D Listening" at bounding box center [299, 297] width 163 height 22
click at [327, 278] on link "C Reading" at bounding box center [299, 274] width 163 height 22
click at [333, 319] on link "Answer the question" at bounding box center [299, 319] width 163 height 22
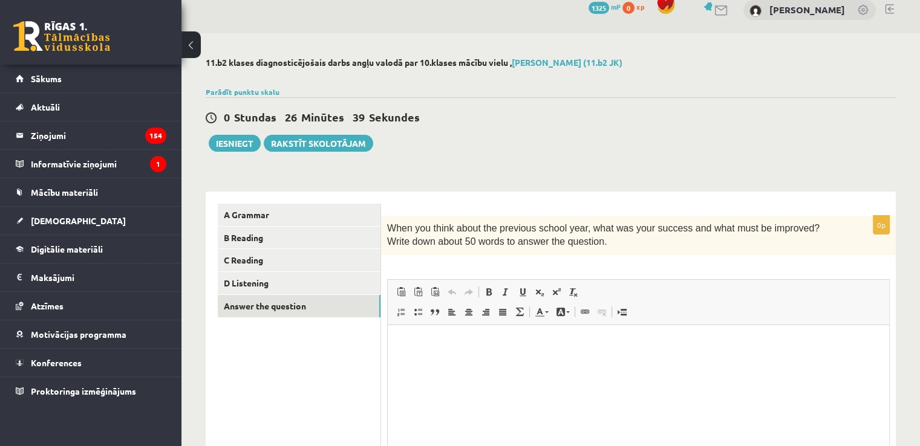
drag, startPoint x: 328, startPoint y: 271, endPoint x: 290, endPoint y: 335, distance: 74.4
click at [290, 335] on ul "A Grammar B Reading C Reading D Listening Answer the question" at bounding box center [299, 367] width 163 height 327
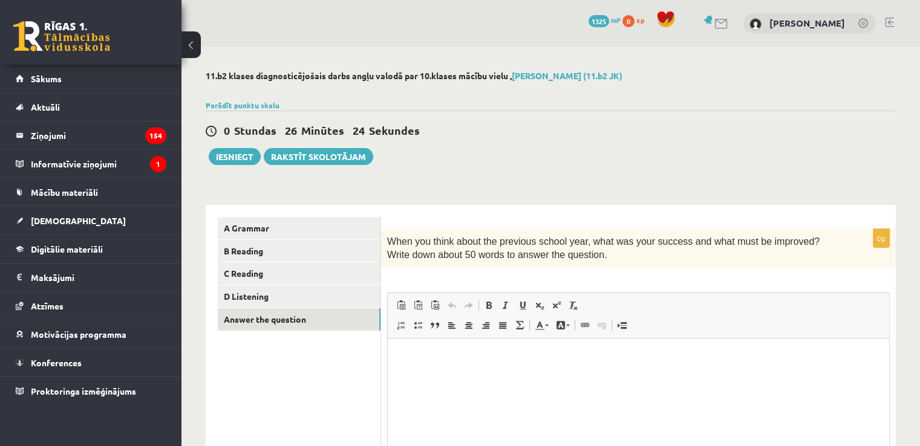
click at [367, 348] on ul "A Grammar B Reading C Reading D Listening Answer the question" at bounding box center [299, 380] width 163 height 327
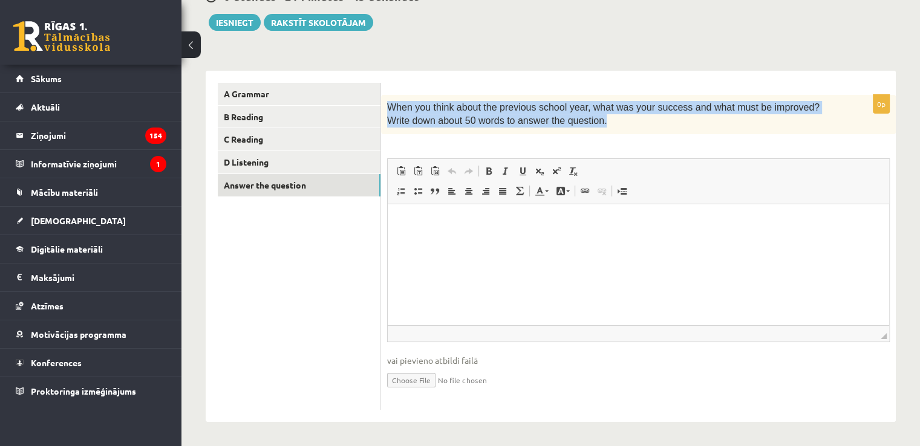
drag, startPoint x: 385, startPoint y: 109, endPoint x: 589, endPoint y: 123, distance: 204.3
click at [589, 123] on div "When you think about the previous school year, what was your success and what m…" at bounding box center [638, 114] width 515 height 39
click at [328, 250] on ul "A Grammar B Reading C Reading D Listening Answer the question" at bounding box center [299, 246] width 163 height 327
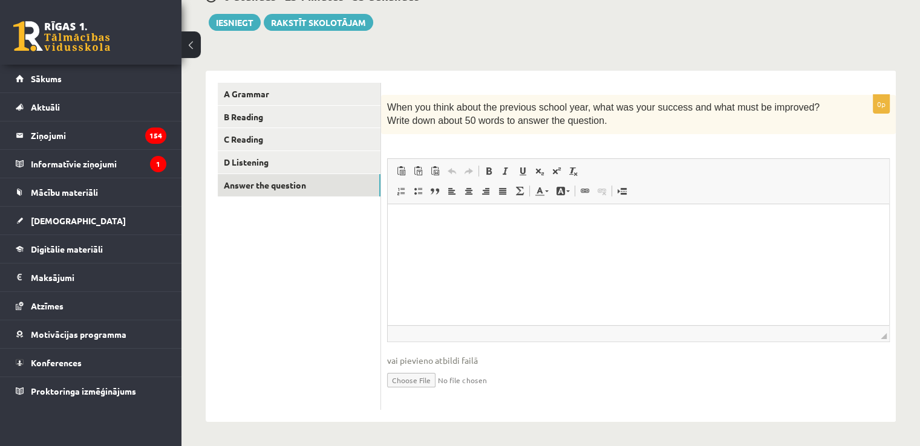
drag, startPoint x: 1281, startPoint y: 204, endPoint x: 520, endPoint y: 226, distance: 761.3
click at [520, 226] on p "Bagātinātā teksta redaktors, wiswyg-editor-user-answer-47024868913100" at bounding box center [638, 222] width 477 height 13
click at [321, 158] on link "D Listening" at bounding box center [299, 162] width 163 height 22
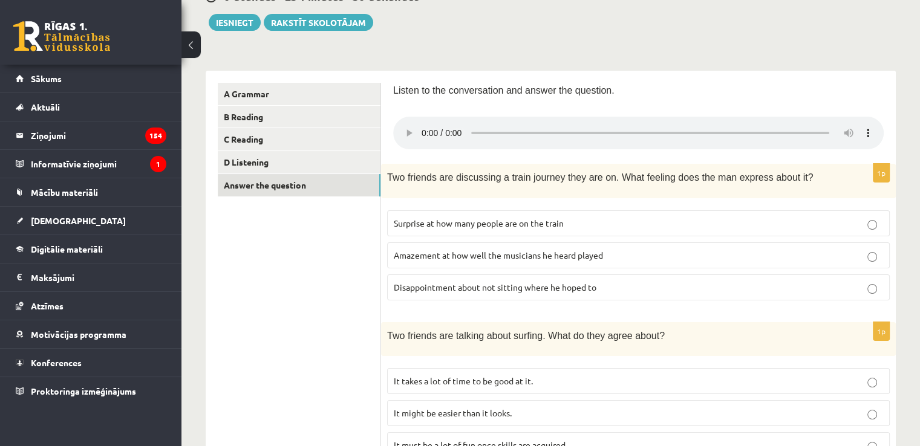
click at [325, 184] on link "Answer the question" at bounding box center [299, 185] width 163 height 22
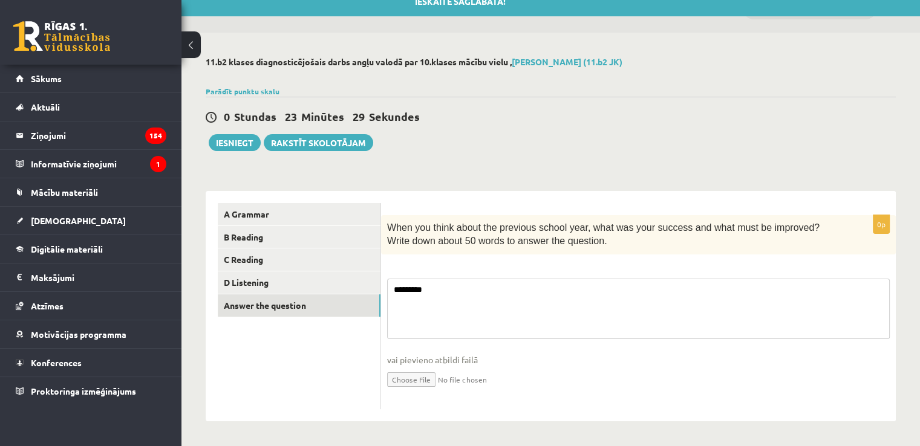
click at [509, 307] on fieldset "******** vai pievieno atbildi failā Iesniegtā atbilde" at bounding box center [638, 341] width 503 height 125
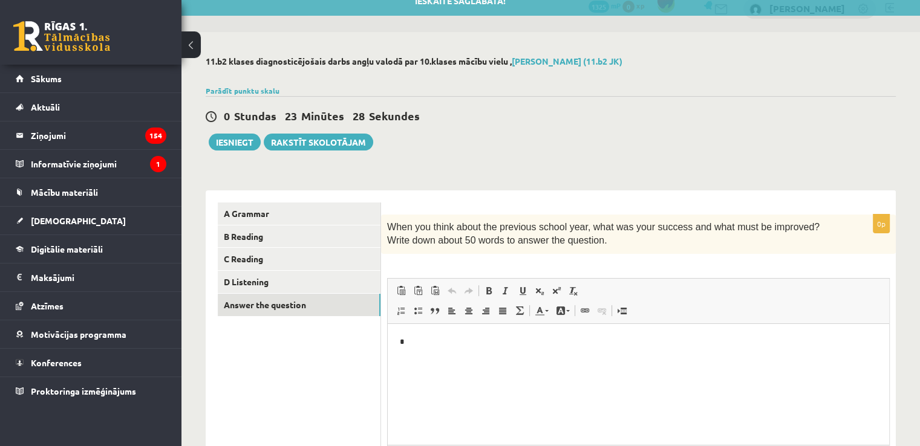
scroll to position [0, 0]
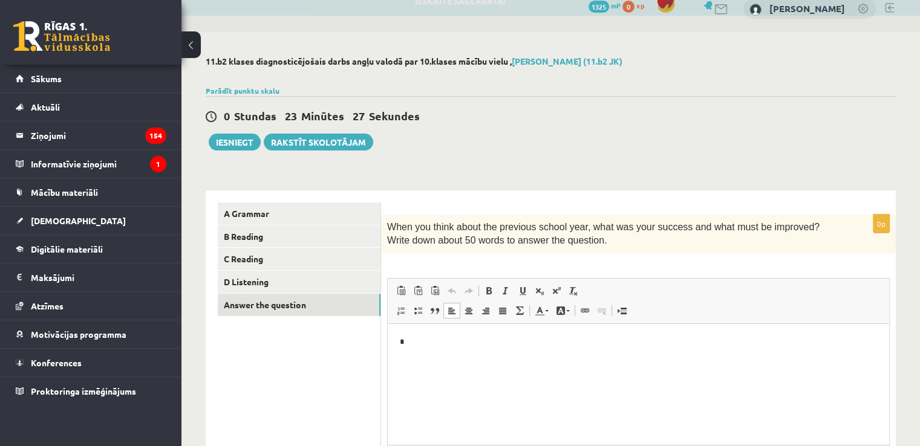
click at [390, 361] on html "*" at bounding box center [638, 342] width 501 height 37
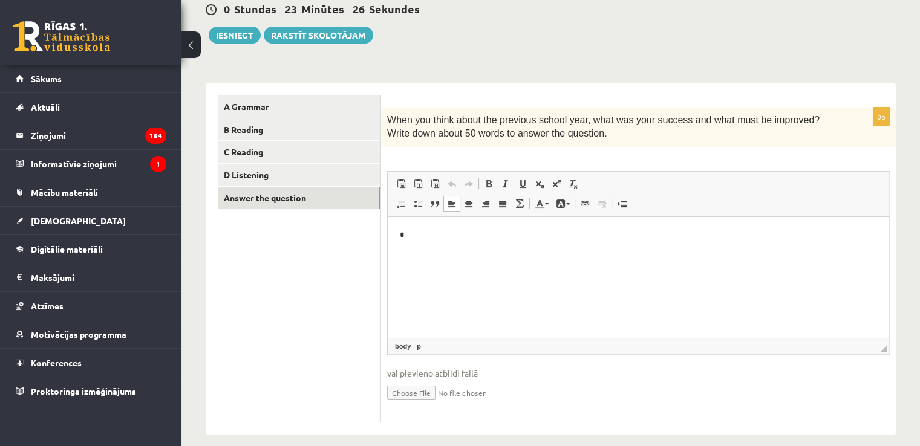
scroll to position [134, 0]
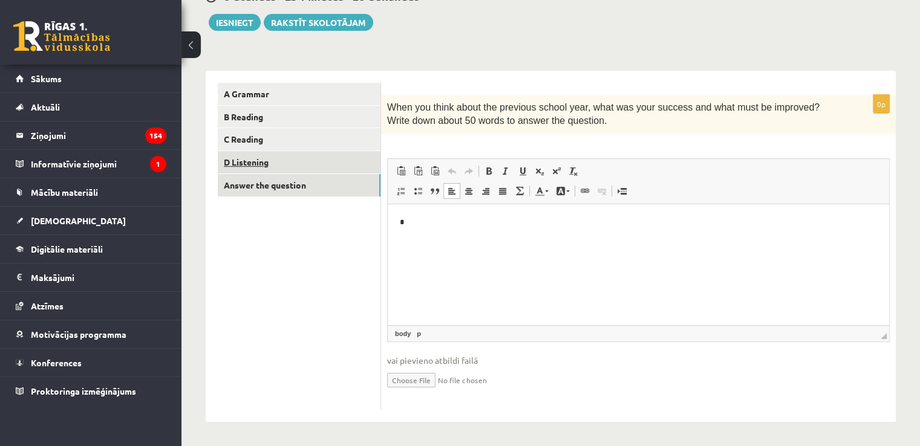
click at [317, 165] on link "D Listening" at bounding box center [299, 162] width 163 height 22
click at [316, 184] on link "Answer the question" at bounding box center [299, 185] width 163 height 22
click at [346, 170] on link "D Listening" at bounding box center [299, 162] width 163 height 22
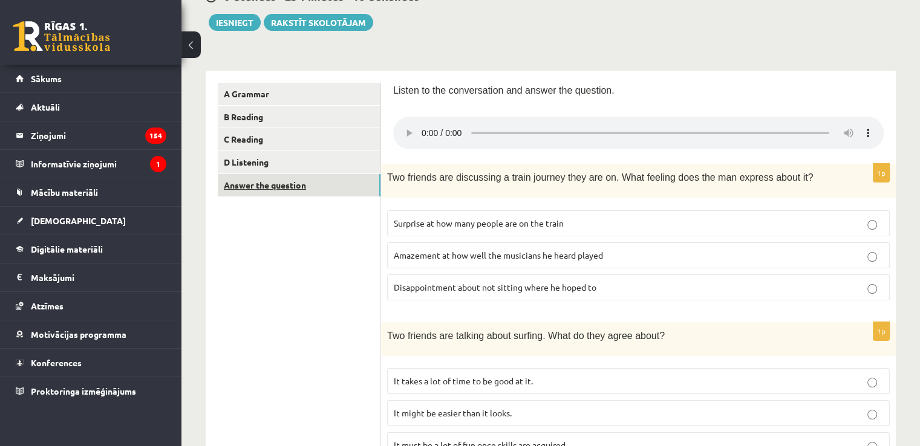
click at [333, 192] on link "Answer the question" at bounding box center [299, 185] width 163 height 22
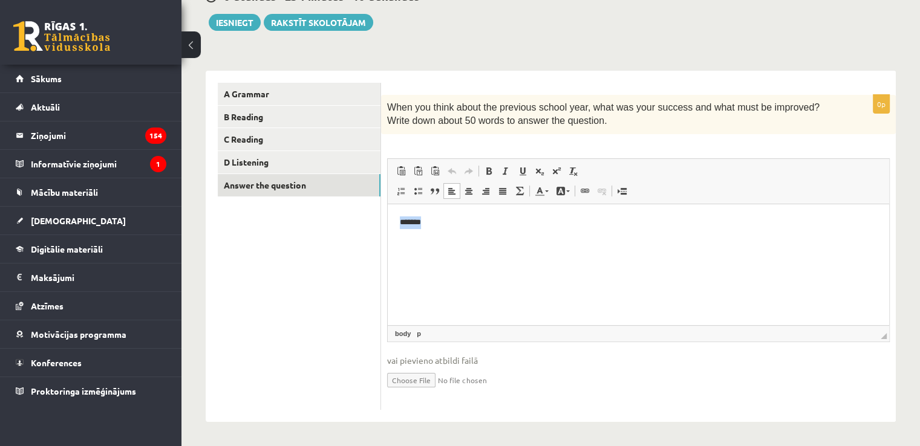
drag, startPoint x: 482, startPoint y: 232, endPoint x: 396, endPoint y: 234, distance: 86.5
click at [396, 234] on html "*******" at bounding box center [638, 222] width 501 height 37
click at [333, 302] on ul "A Grammar B Reading C Reading D Listening Answer the question" at bounding box center [299, 246] width 163 height 327
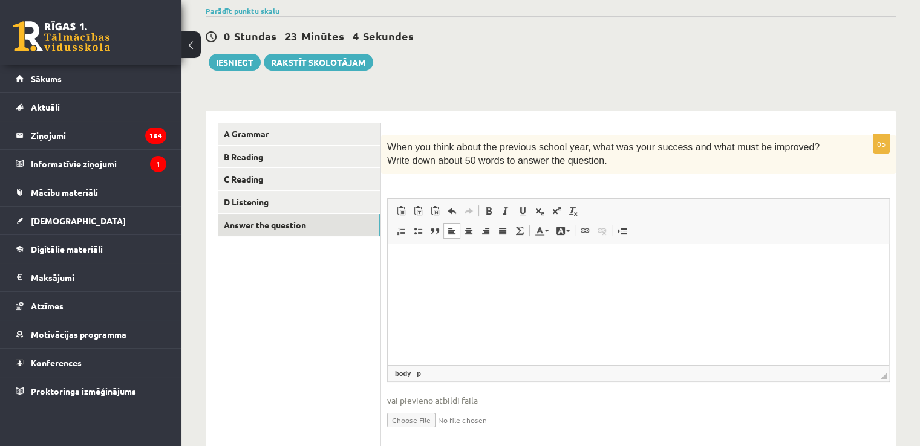
scroll to position [74, 0]
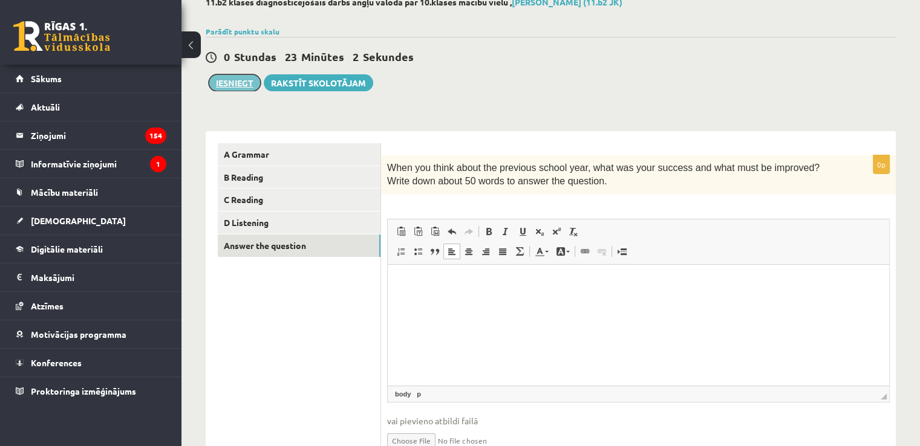
click at [218, 76] on button "Iesniegt" at bounding box center [235, 82] width 52 height 17
